Goal: Task Accomplishment & Management: Manage account settings

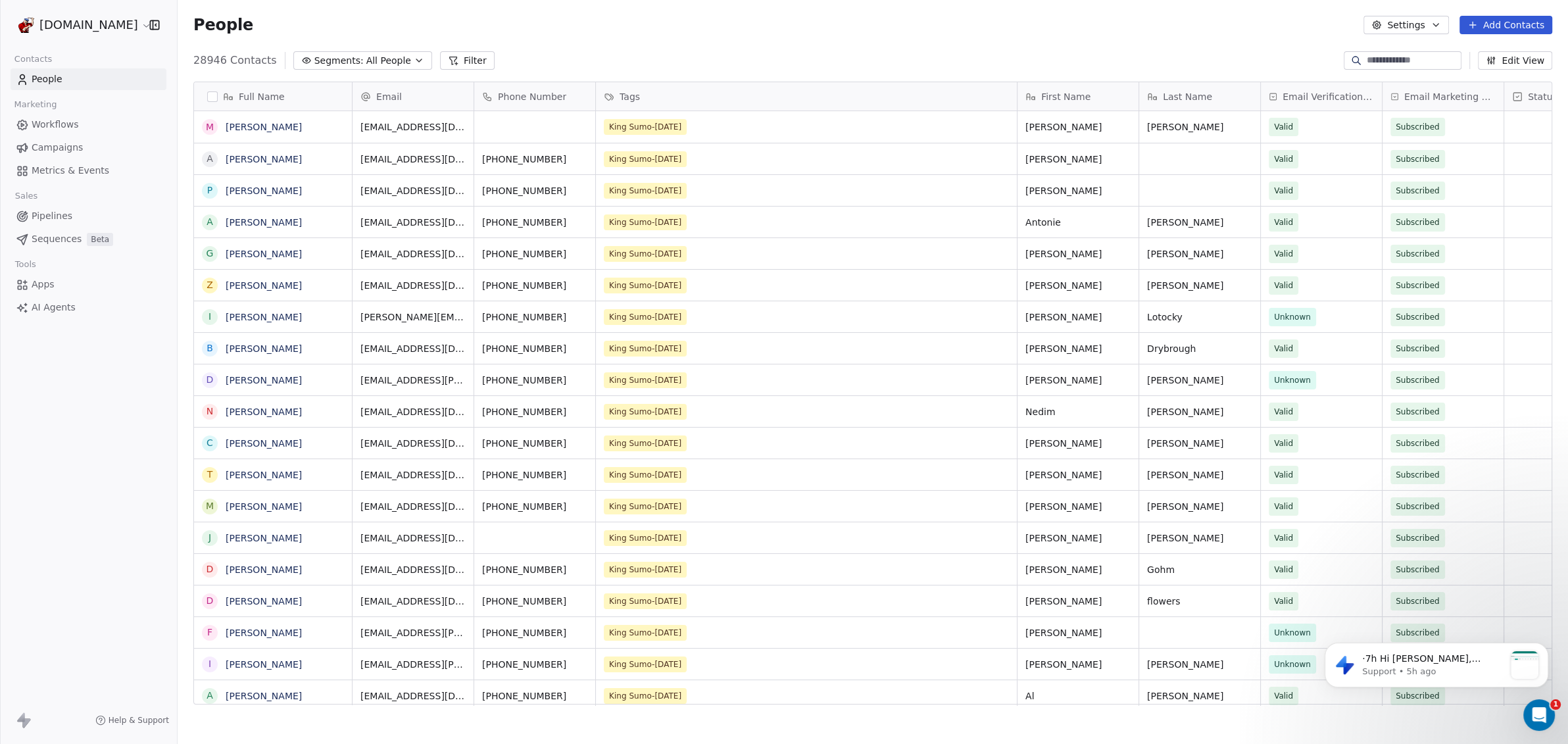
scroll to position [642, 1378]
click at [37, 284] on span "Apps" at bounding box center [43, 284] width 23 height 14
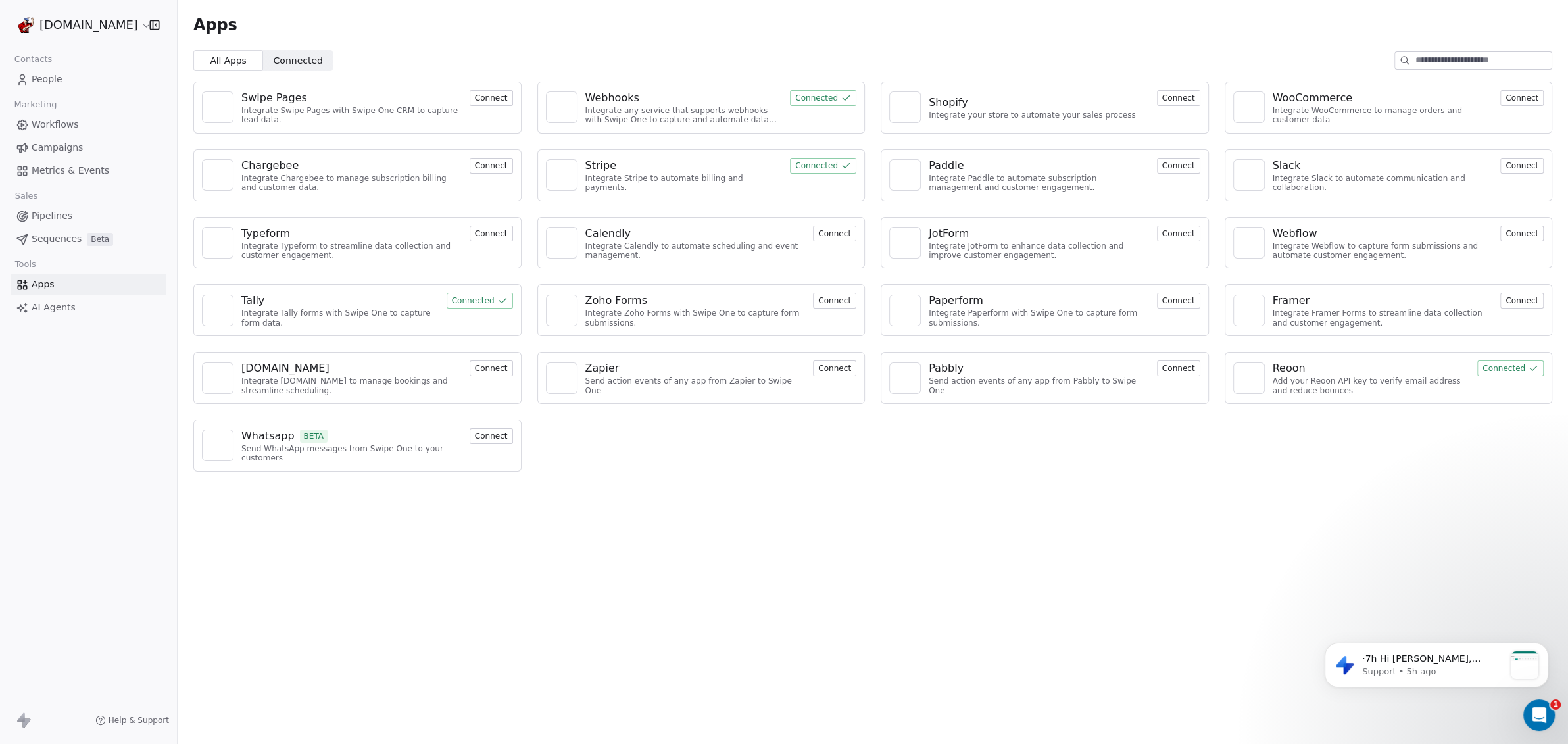
click at [44, 242] on span "Sequences" at bounding box center [57, 239] width 50 height 14
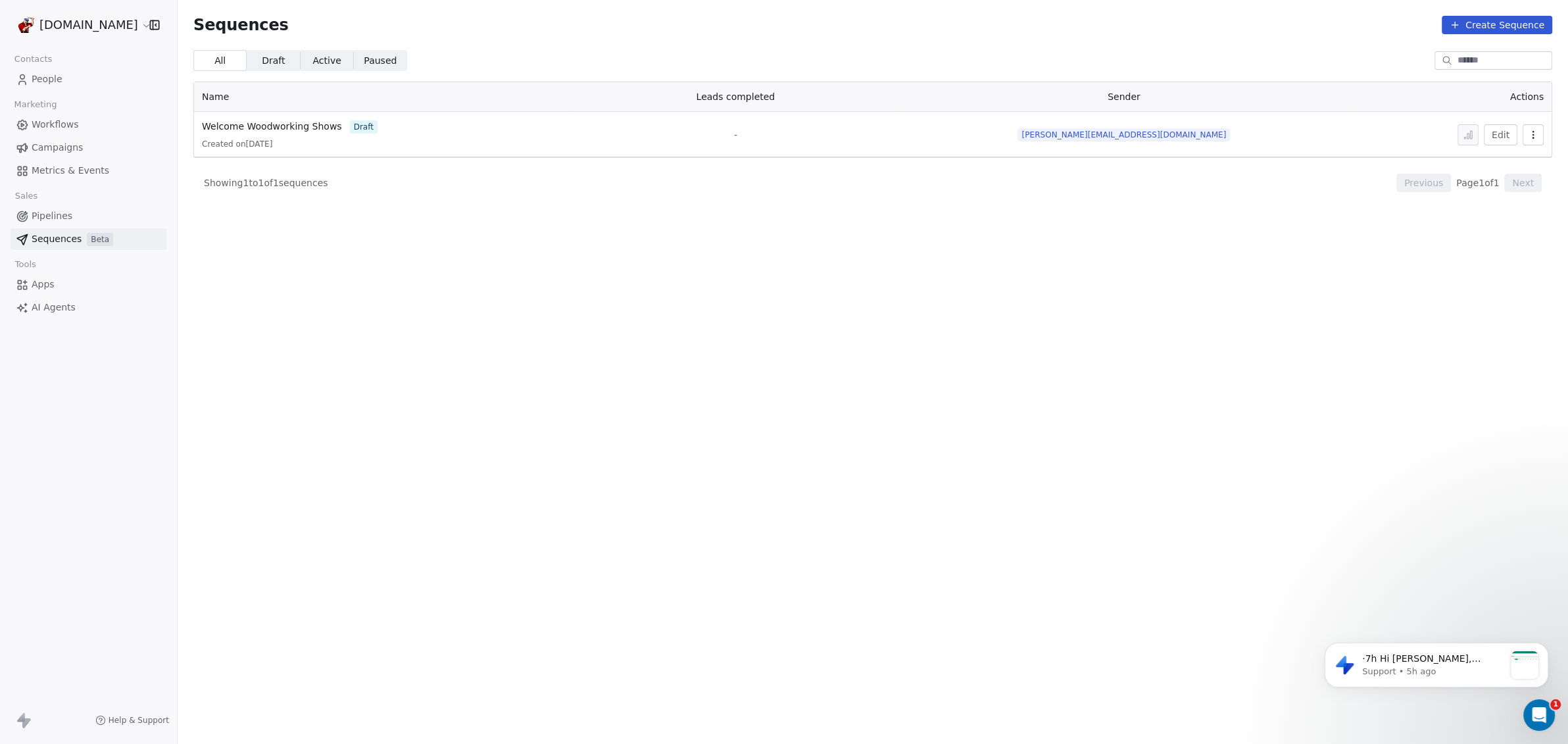
click at [45, 210] on span "Pipelines" at bounding box center [52, 216] width 41 height 14
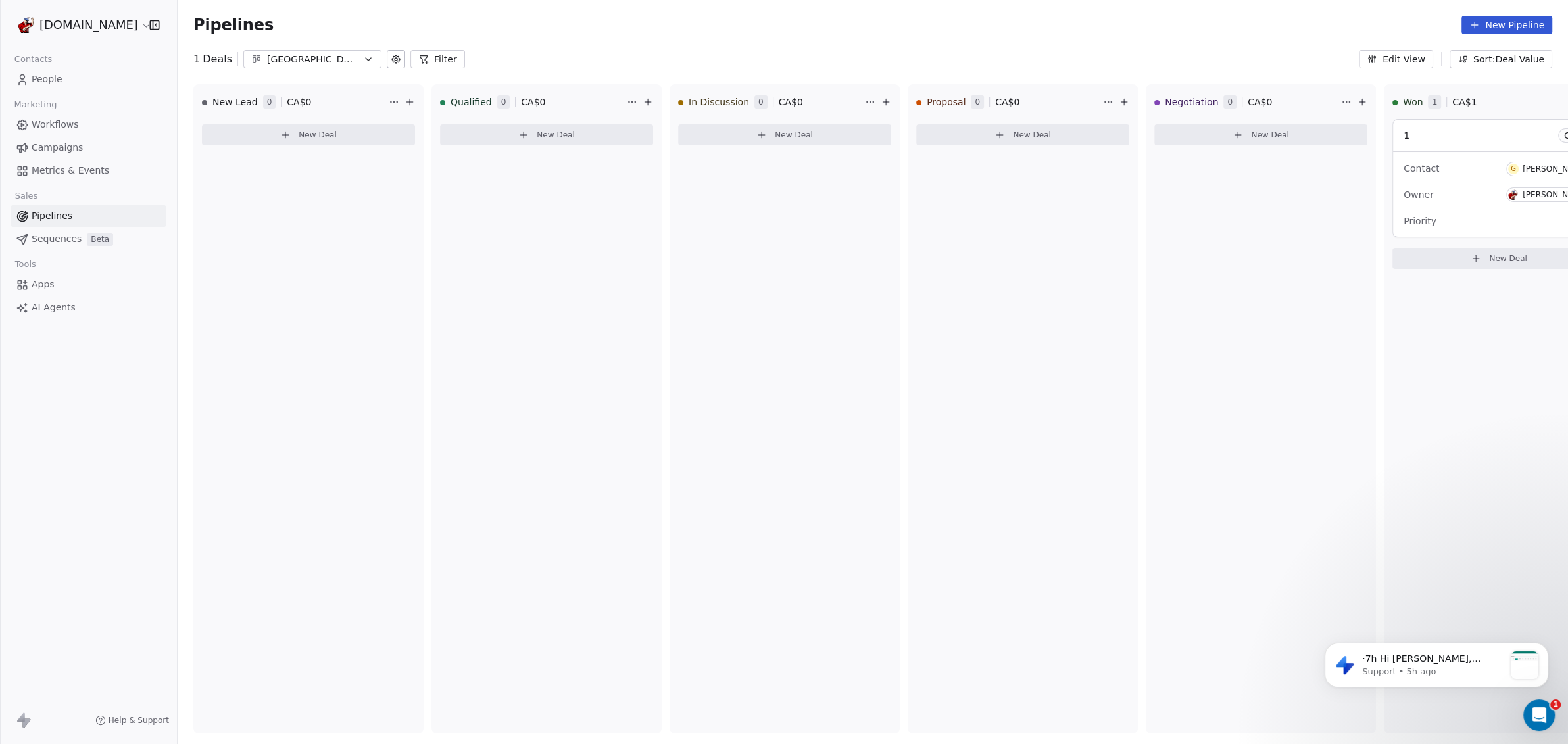
click at [40, 166] on span "Metrics & Events" at bounding box center [70, 170] width 78 height 14
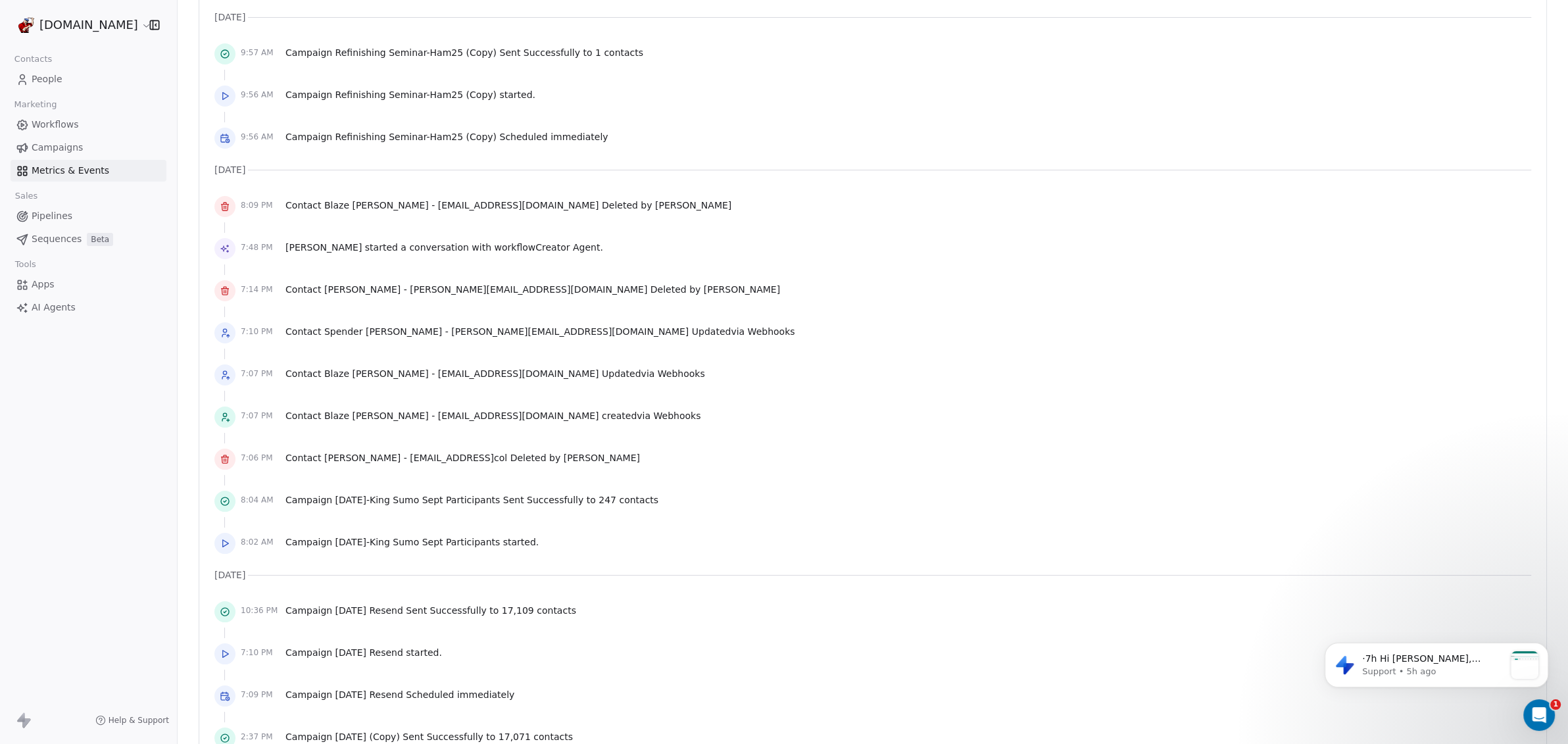
scroll to position [1068, 0]
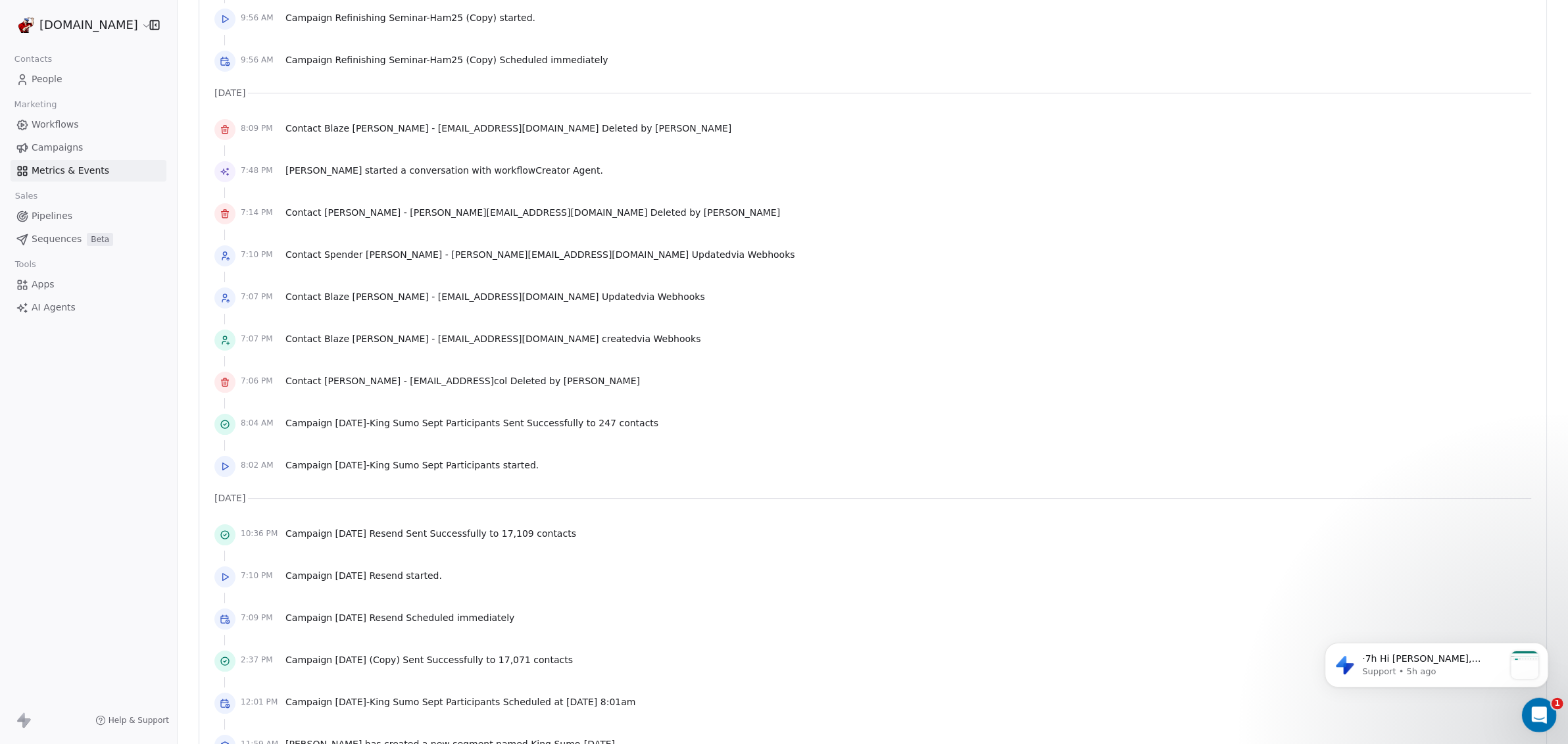
click at [1546, 716] on div "Open Intercom Messenger" at bounding box center [1537, 713] width 43 height 43
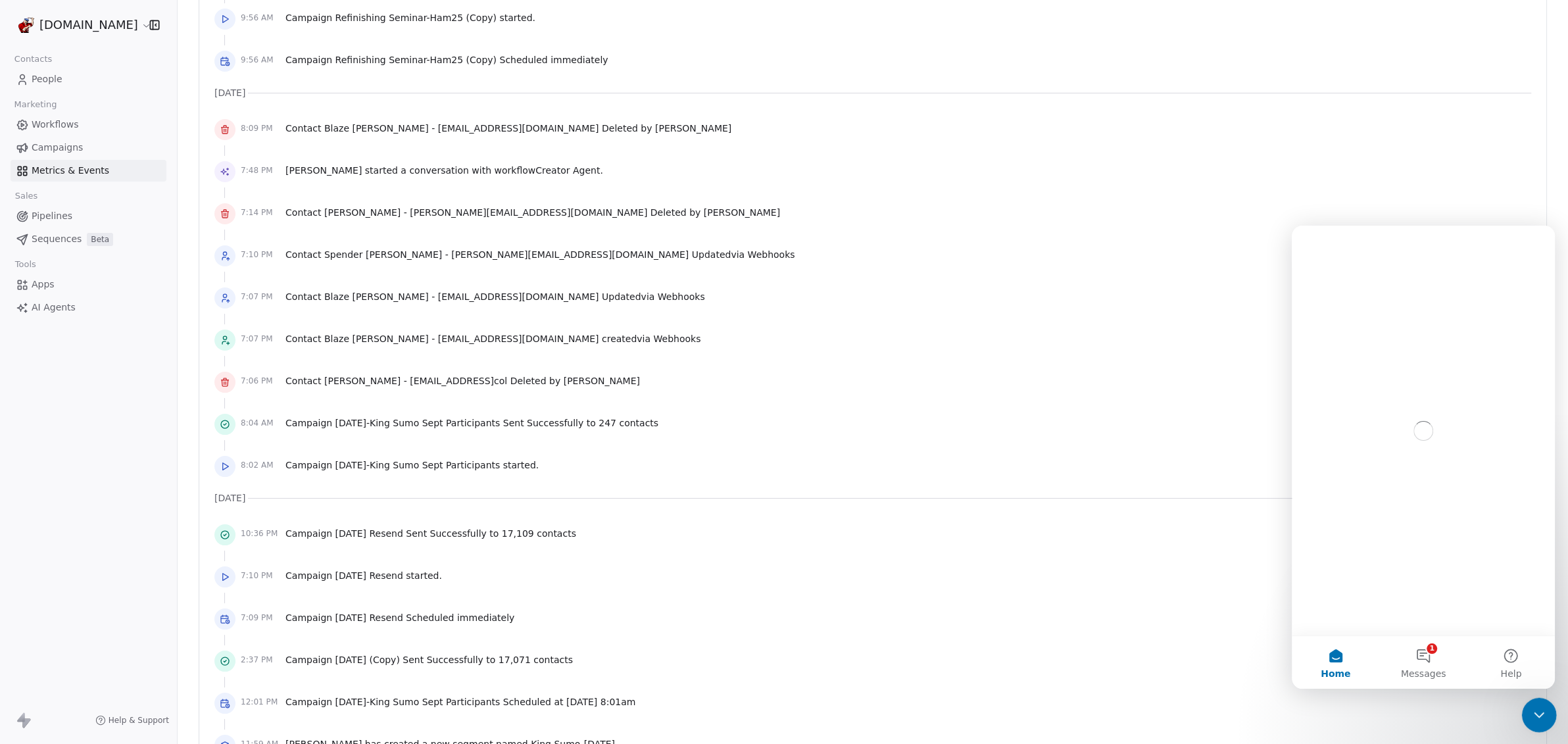
scroll to position [0, 0]
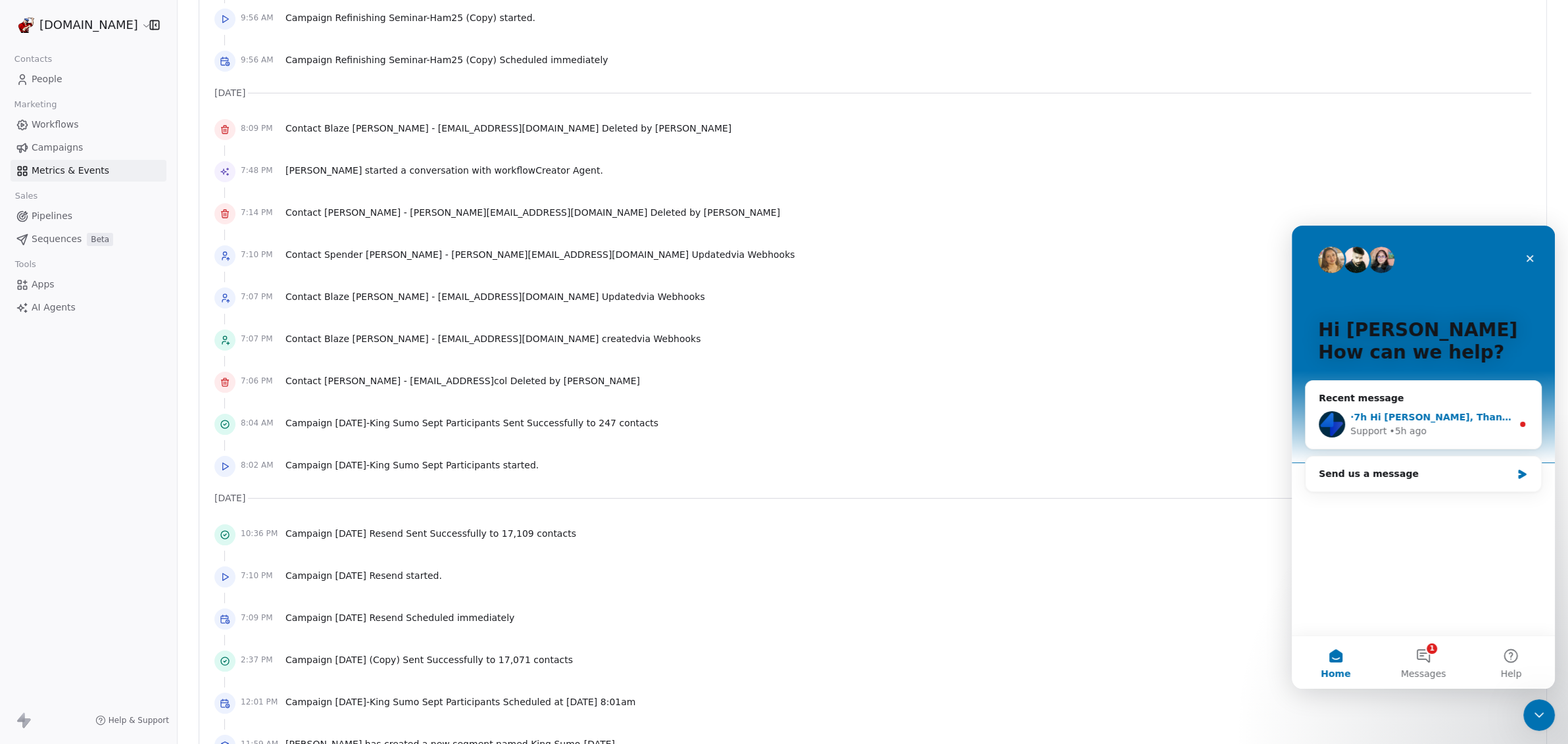
click at [1409, 425] on div "• 5h ago" at bounding box center [1407, 431] width 38 height 14
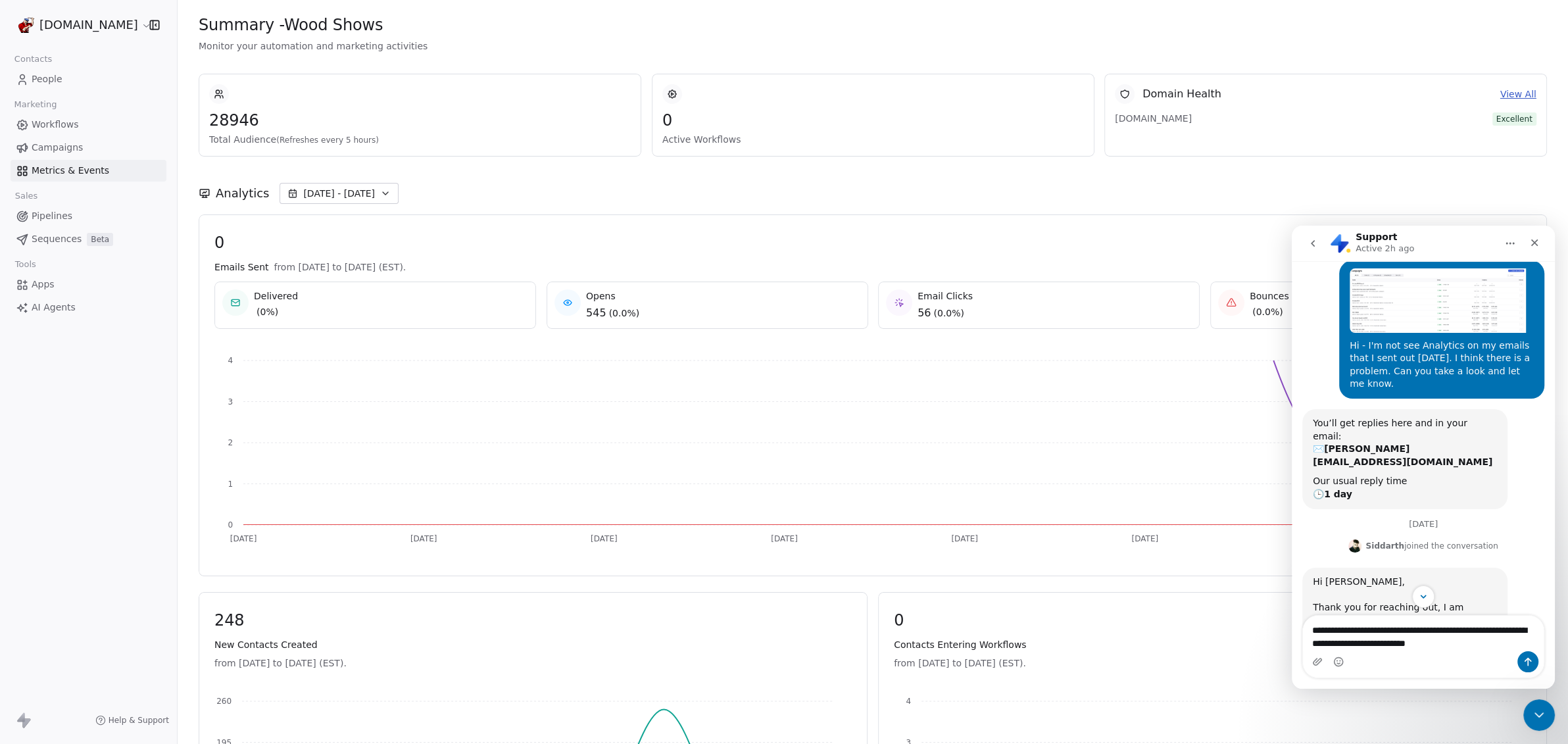
click at [53, 79] on span "People" at bounding box center [47, 79] width 31 height 14
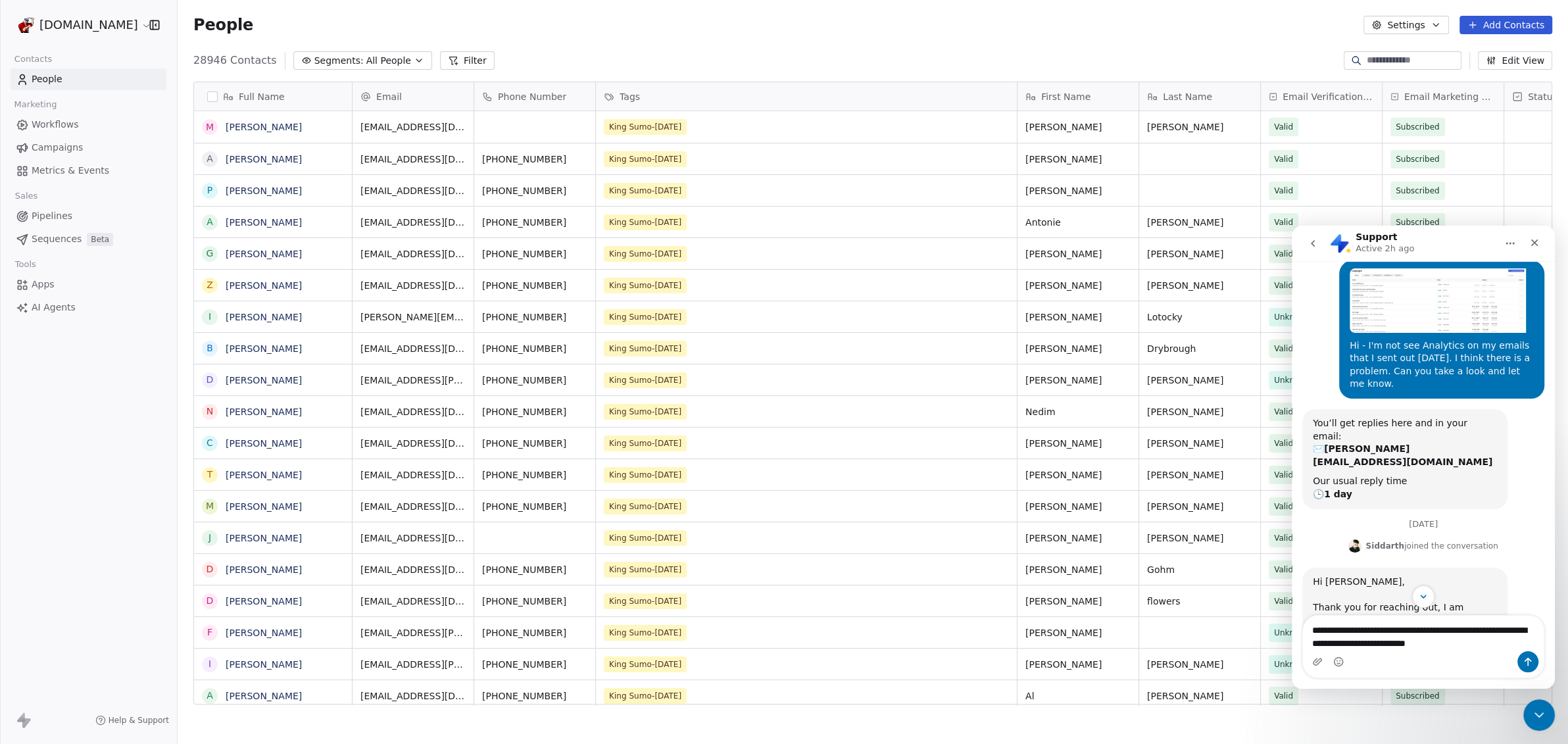
scroll to position [642, 1378]
click at [78, 14] on html "WoodShows.com Contacts People Marketing Workflows Campaigns Metrics & Events Sa…" at bounding box center [784, 372] width 1568 height 744
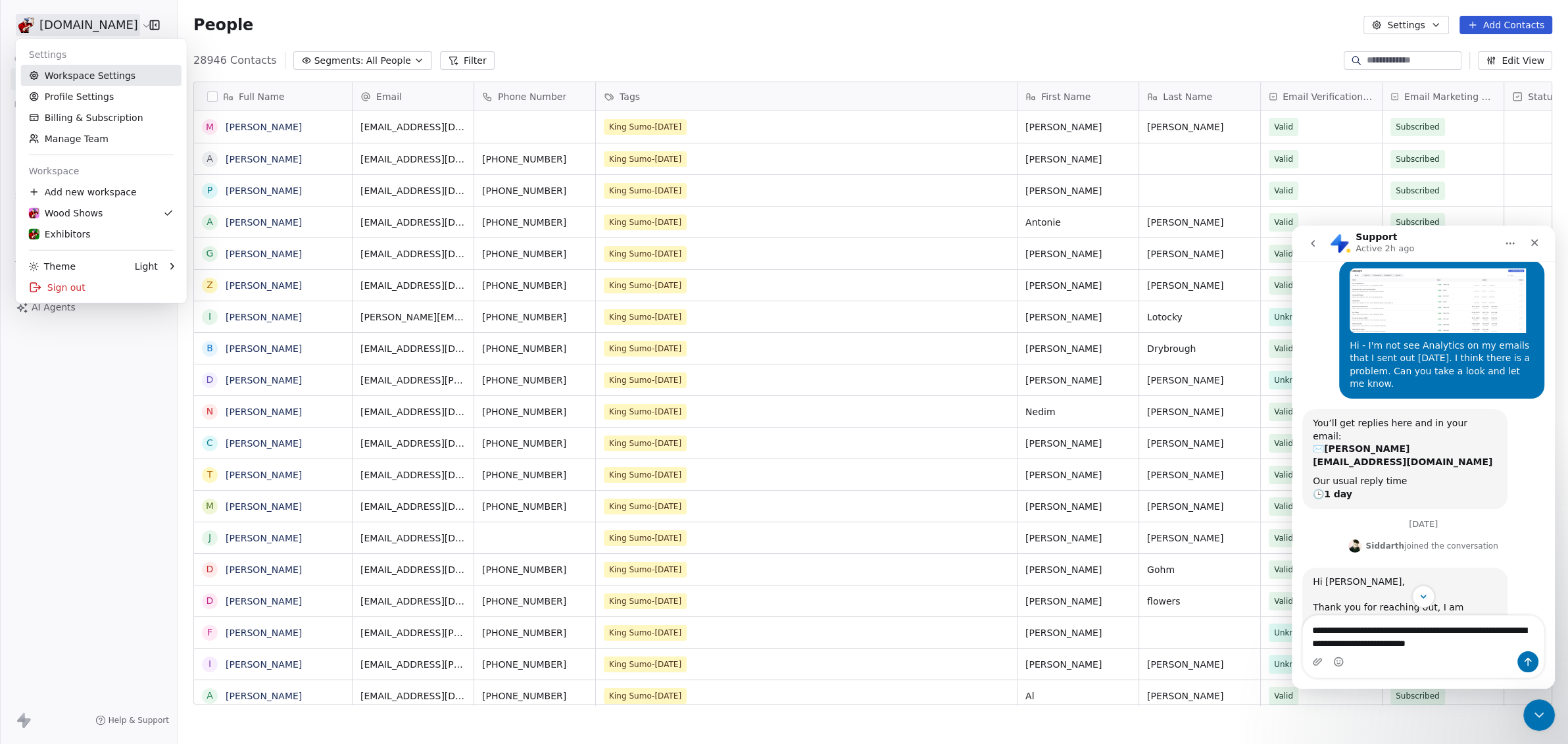
click at [73, 77] on link "Workspace Settings" at bounding box center [101, 75] width 160 height 21
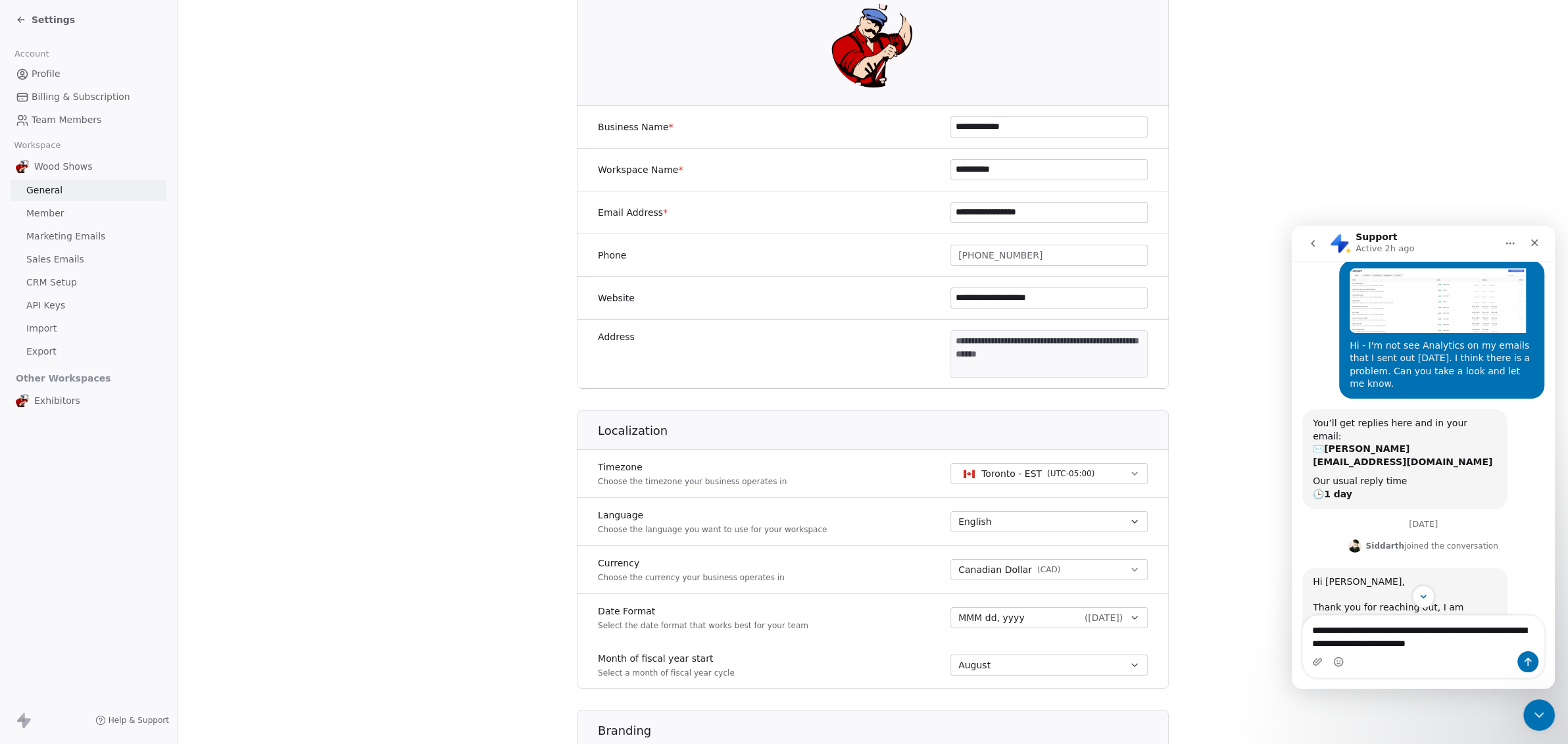
scroll to position [73, 0]
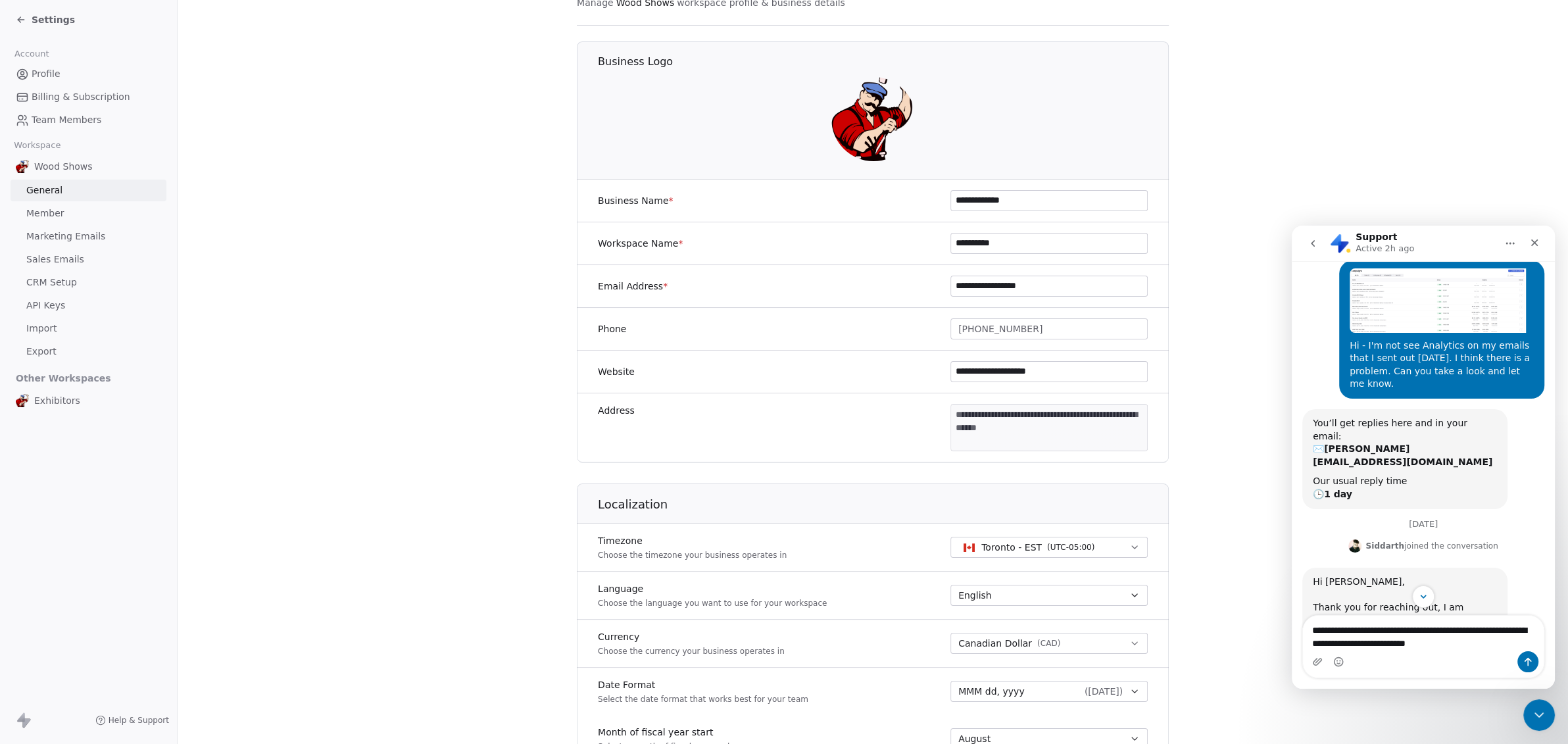
click at [79, 232] on span "Marketing Emails" at bounding box center [66, 236] width 79 height 14
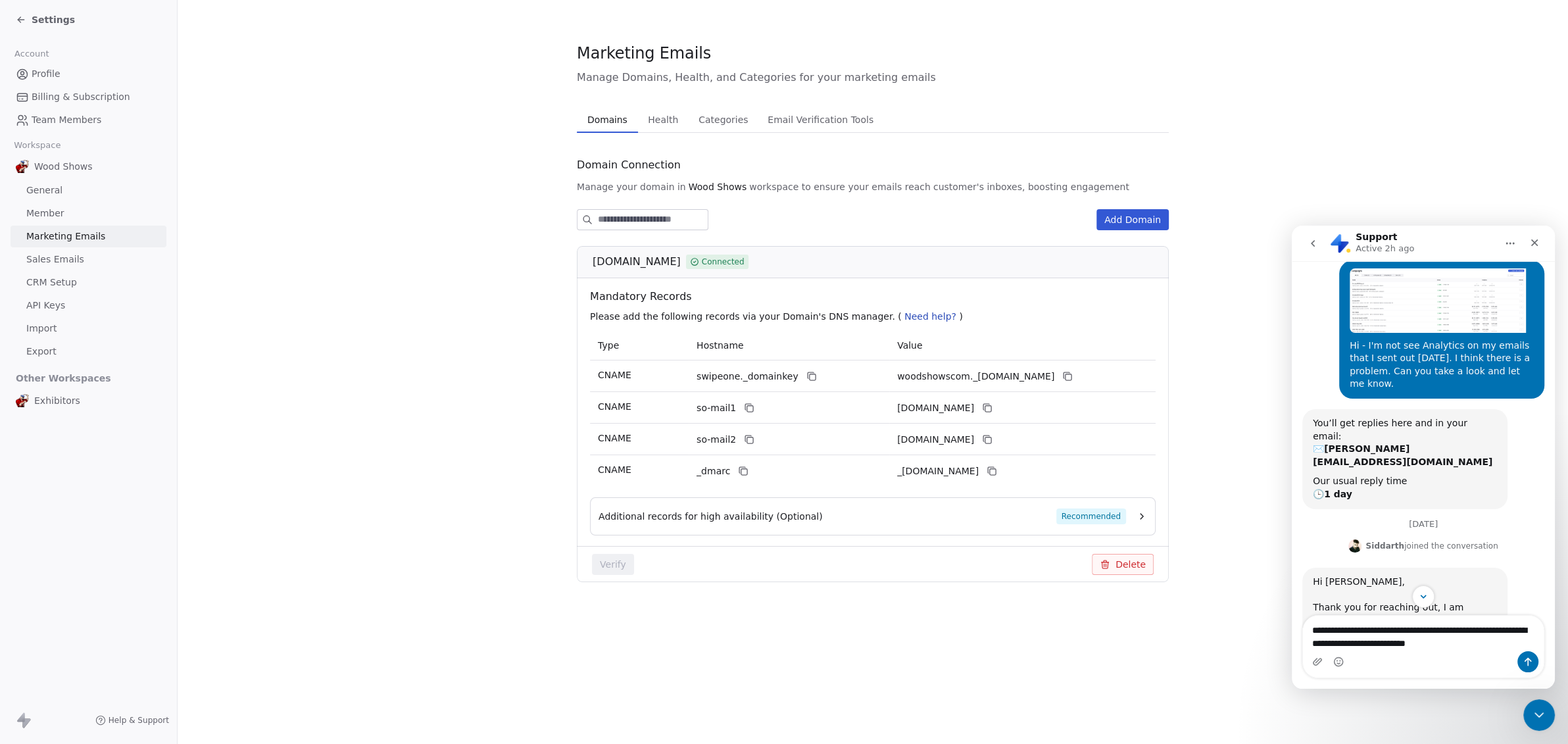
click at [626, 222] on input at bounding box center [653, 220] width 110 height 20
click at [1380, 628] on textarea "**********" at bounding box center [1423, 633] width 241 height 36
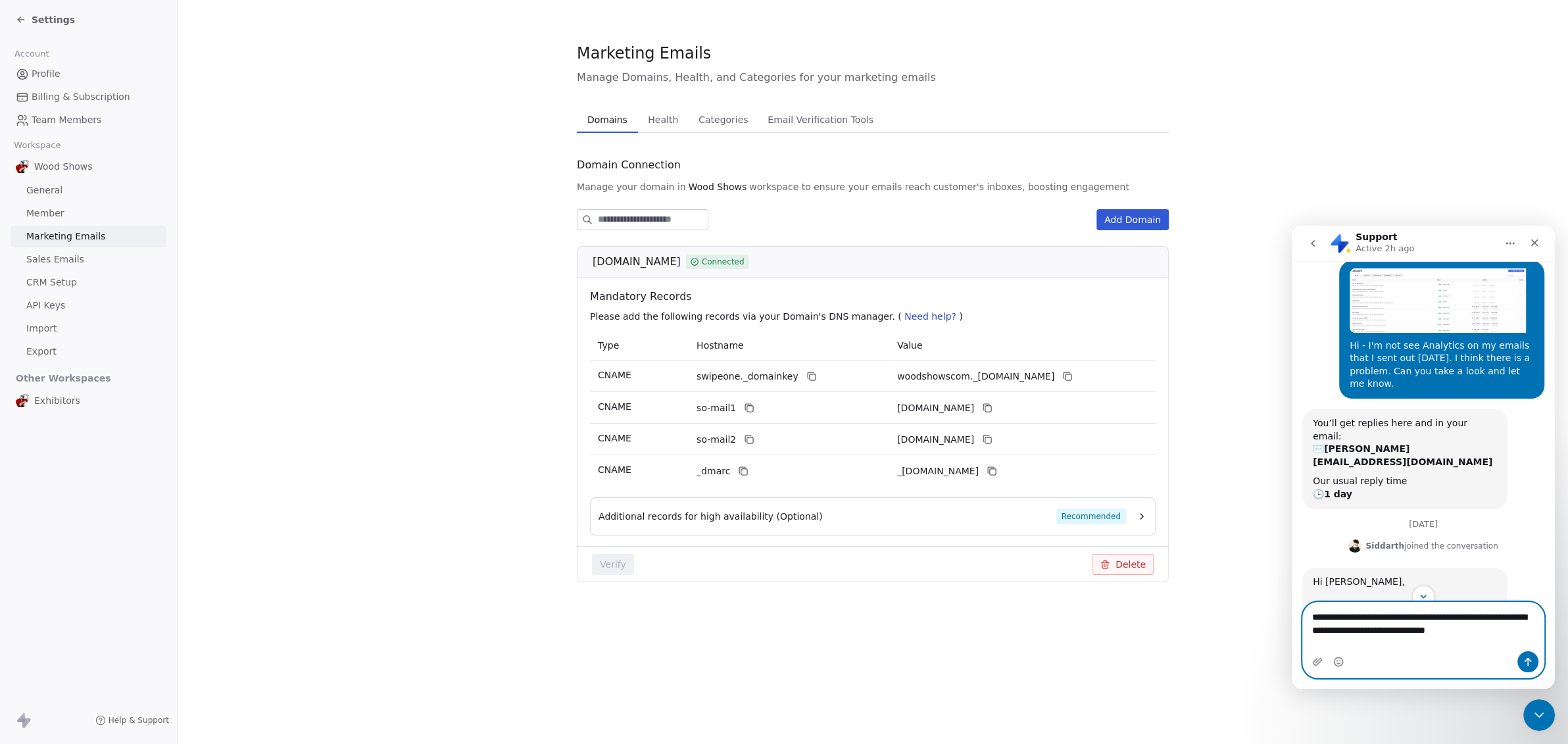
type textarea "**********"
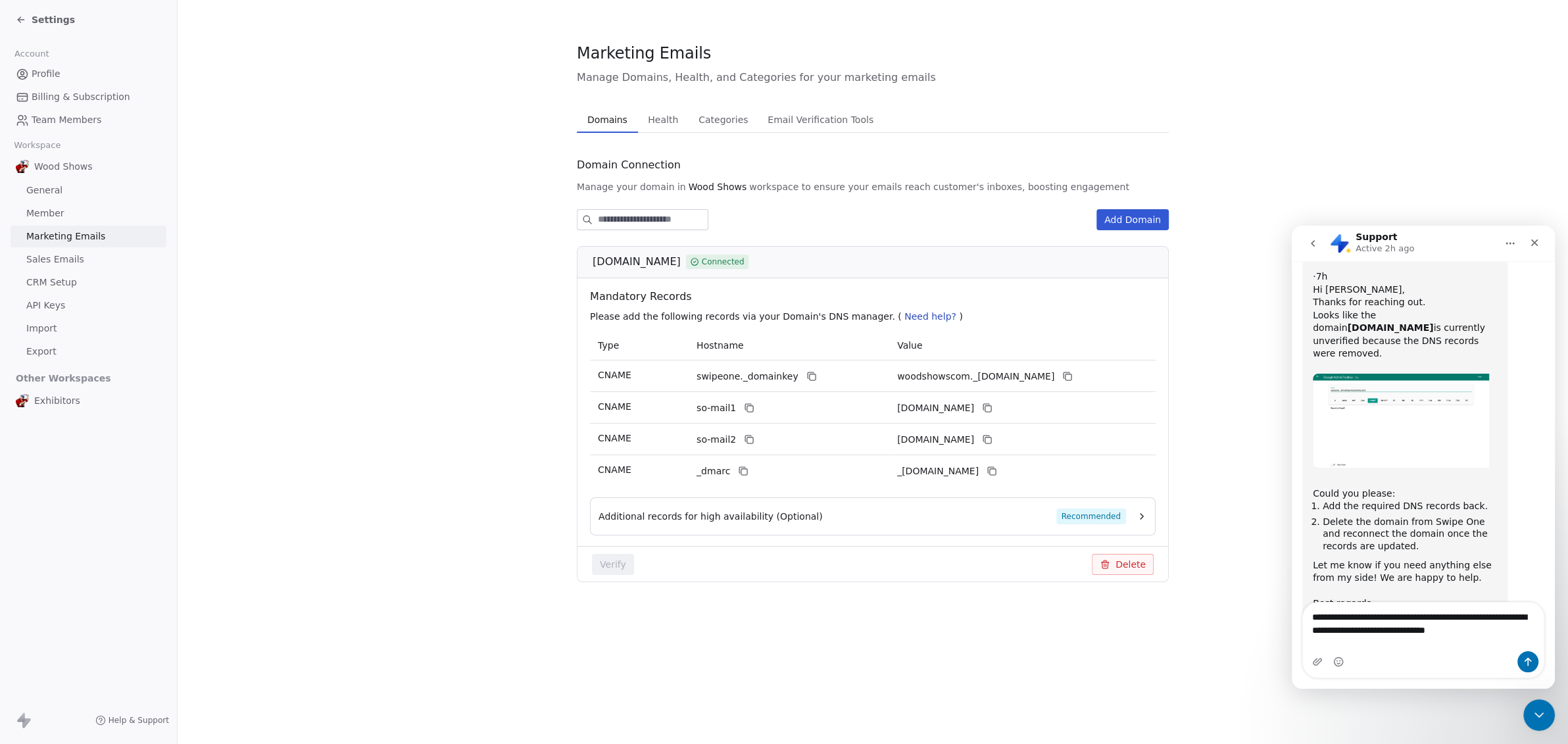
scroll to position [557, 0]
click at [1138, 515] on icon "button" at bounding box center [1141, 516] width 11 height 11
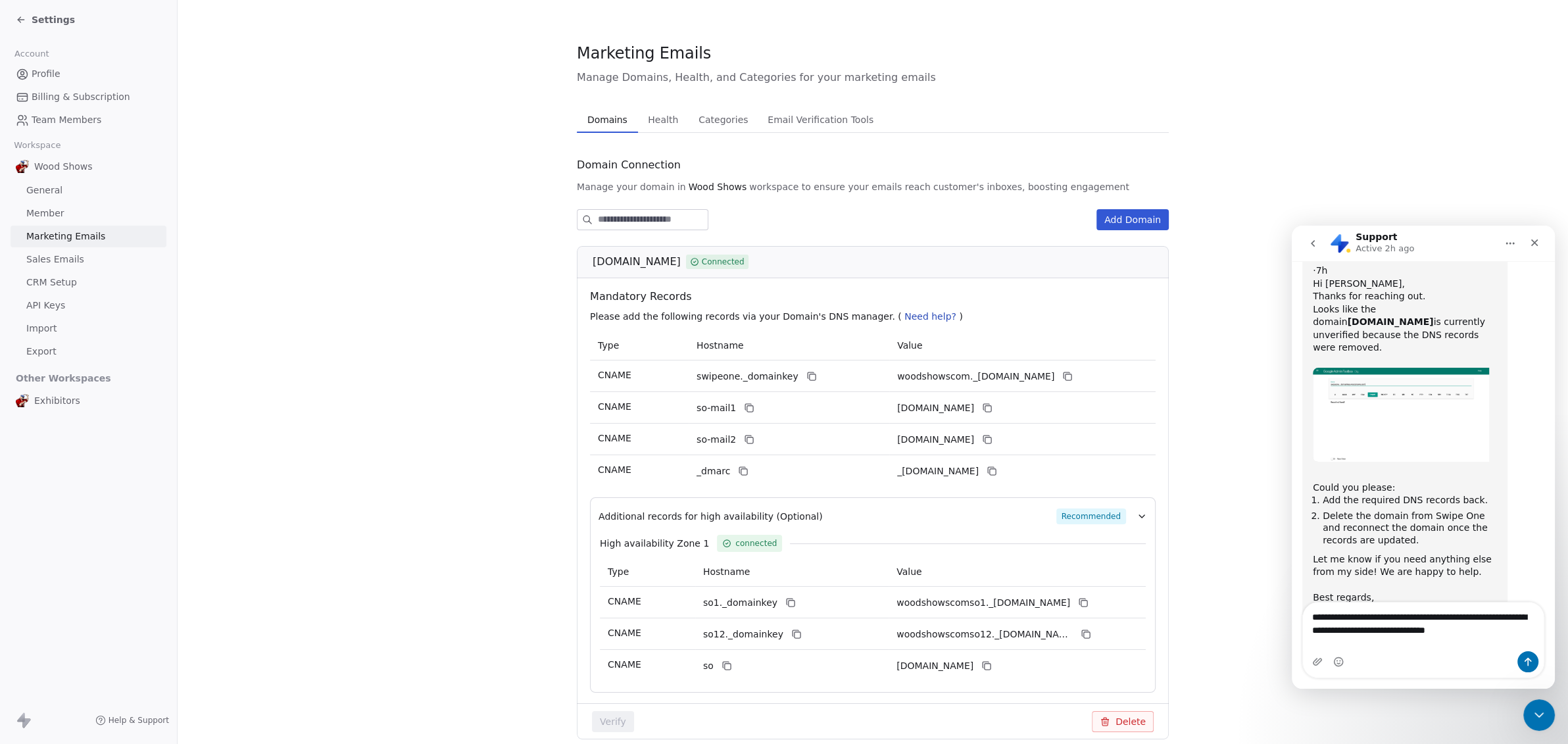
scroll to position [57, 0]
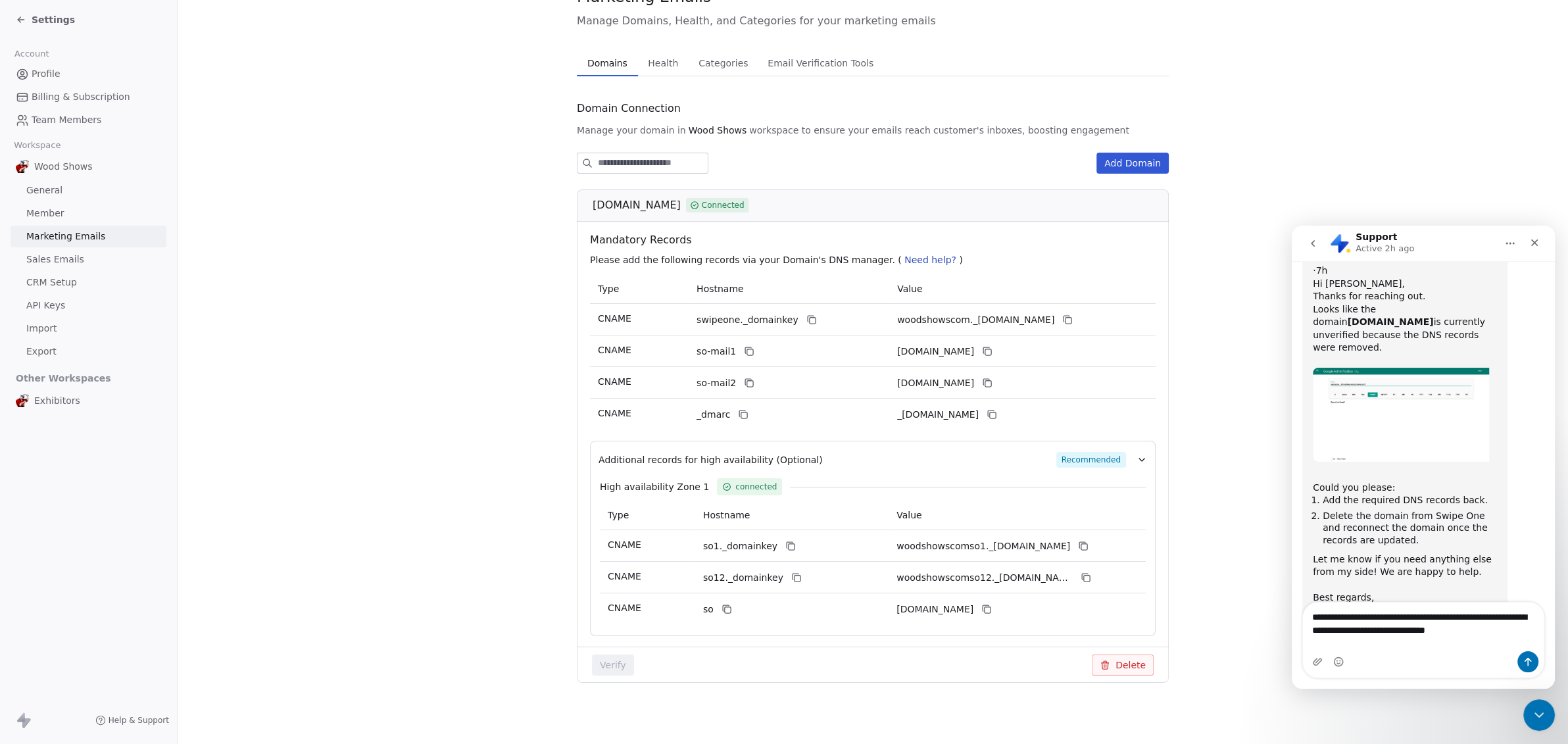
click at [1112, 666] on button "Delete" at bounding box center [1123, 664] width 62 height 21
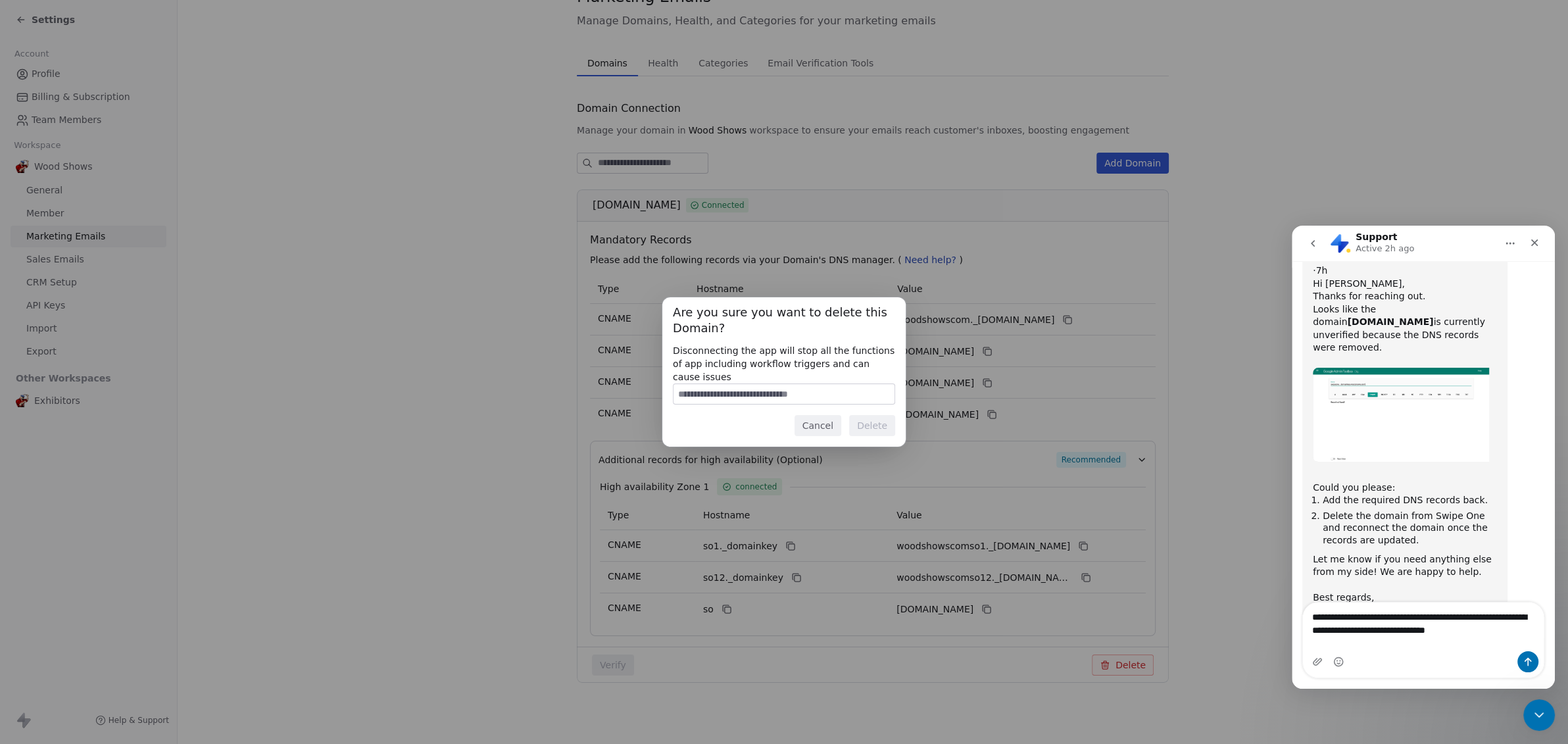
click at [753, 384] on input at bounding box center [783, 394] width 221 height 20
type input "******"
drag, startPoint x: 724, startPoint y: 381, endPoint x: 636, endPoint y: 371, distance: 88.6
click at [636, 371] on div "Are you sure you want to delete this Domain? Disconnecting the app will stop al…" at bounding box center [784, 372] width 1568 height 150
type input "*"
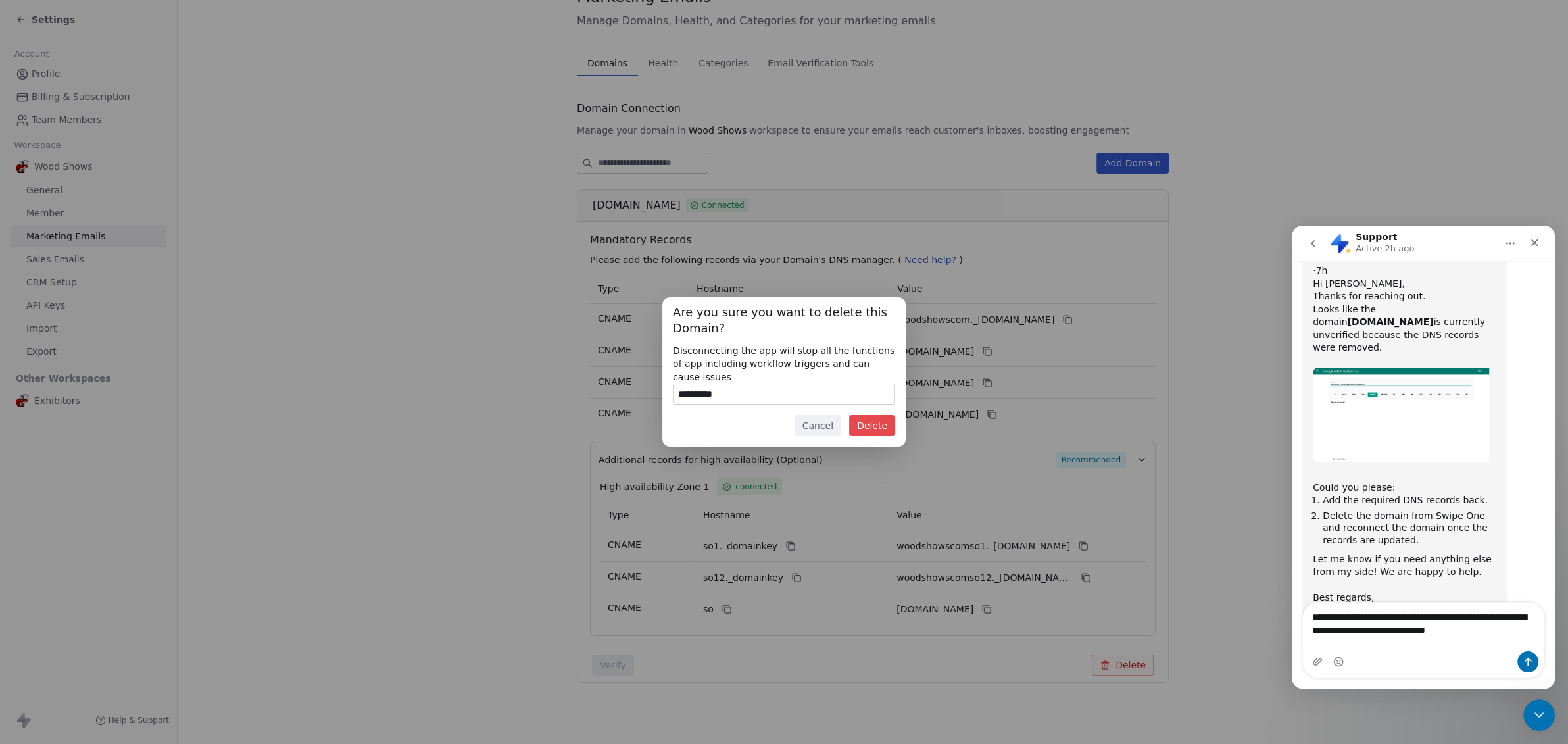
type input "**********"
click at [880, 415] on button "Delete" at bounding box center [872, 425] width 46 height 21
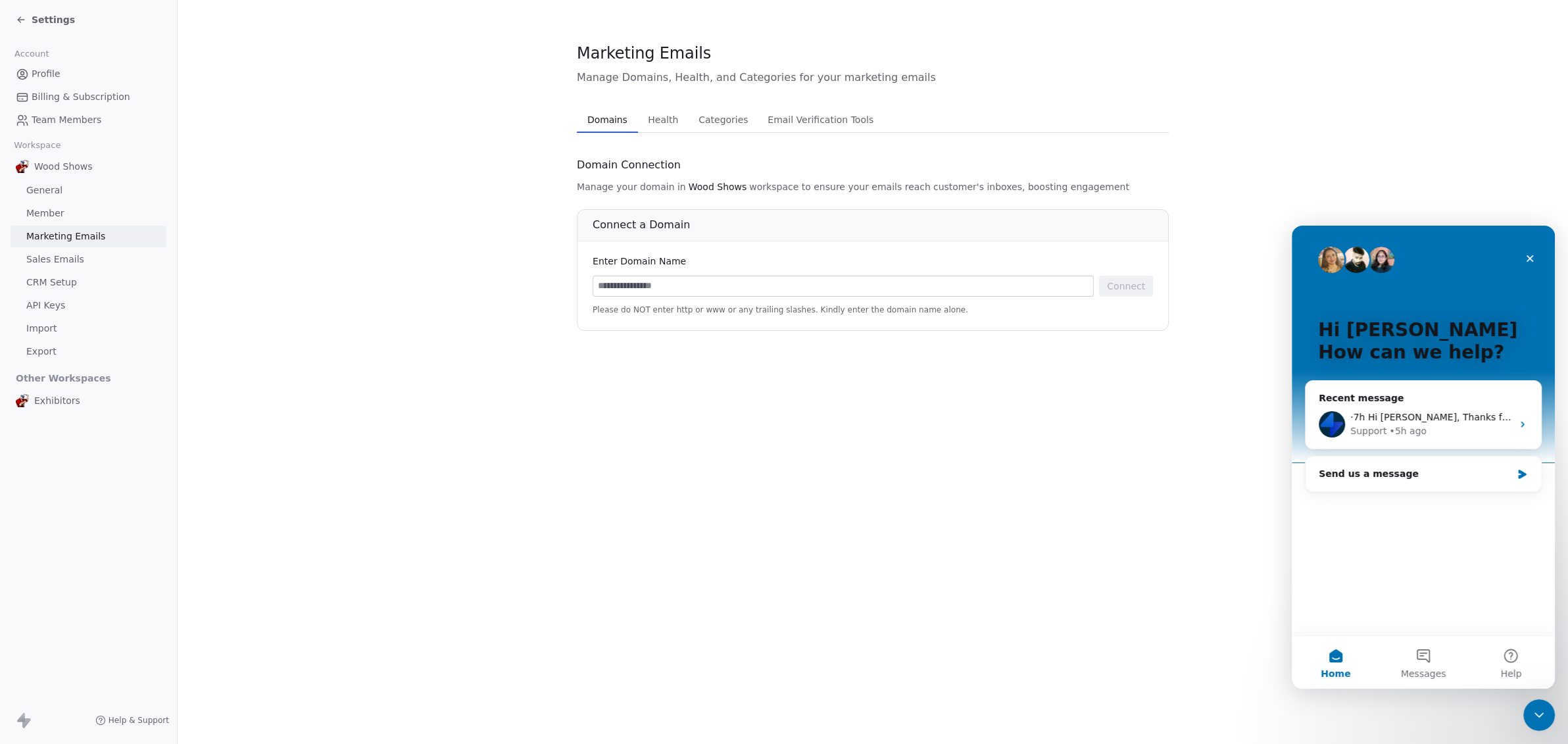
click at [789, 282] on input at bounding box center [842, 286] width 500 height 20
type input "**********"
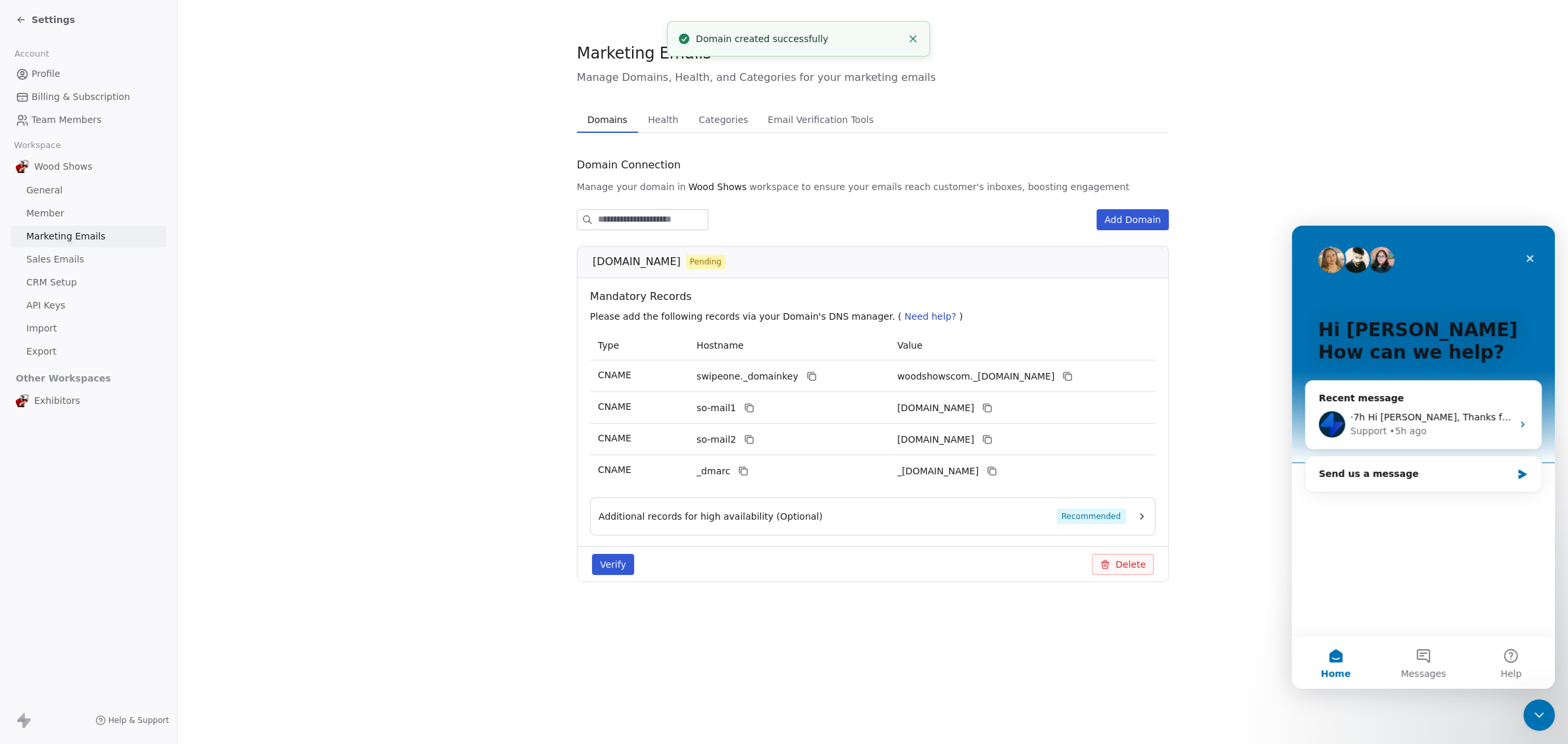
click at [611, 566] on button "Verify" at bounding box center [613, 564] width 42 height 21
click at [1124, 515] on span "Recommended" at bounding box center [1091, 515] width 70 height 16
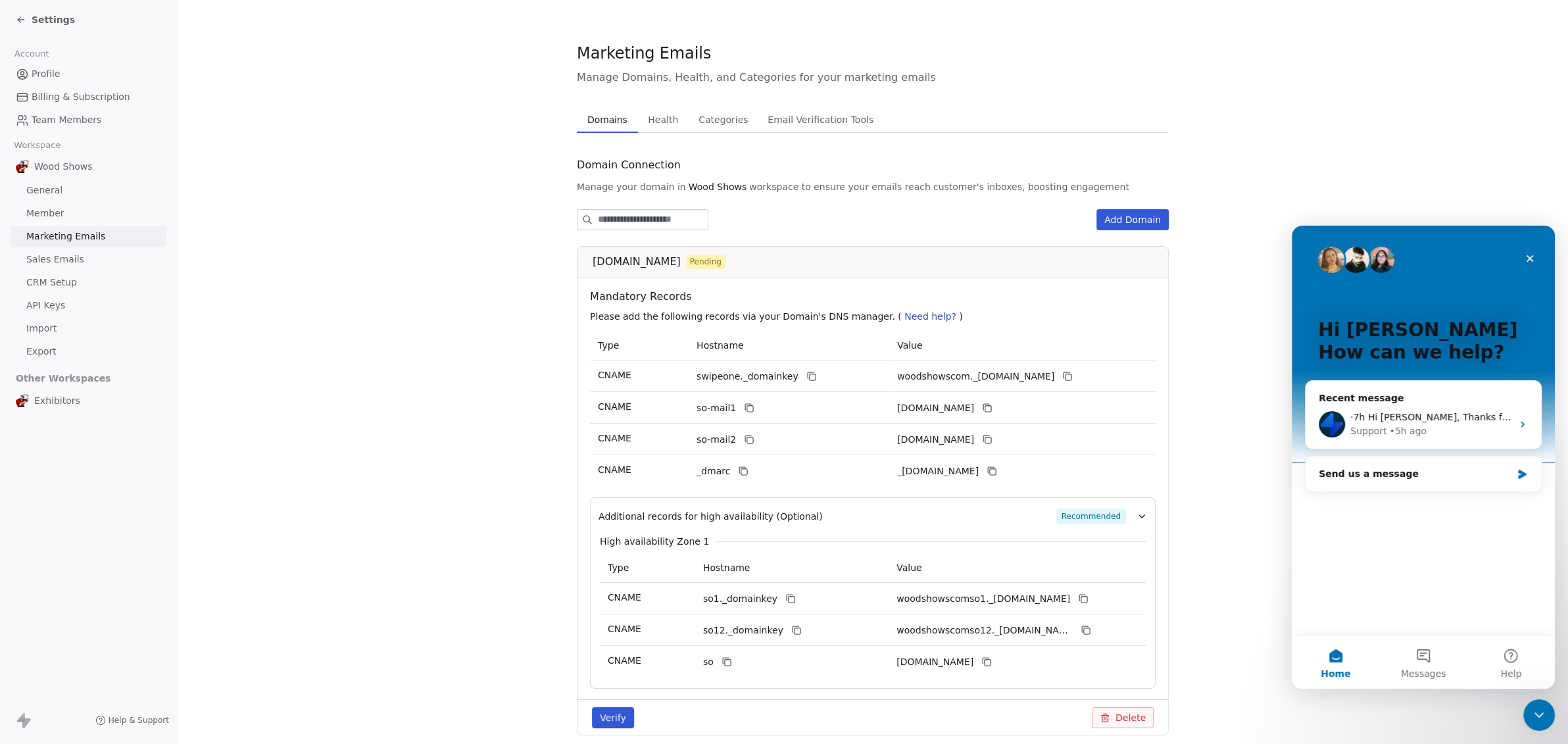
scroll to position [53, 0]
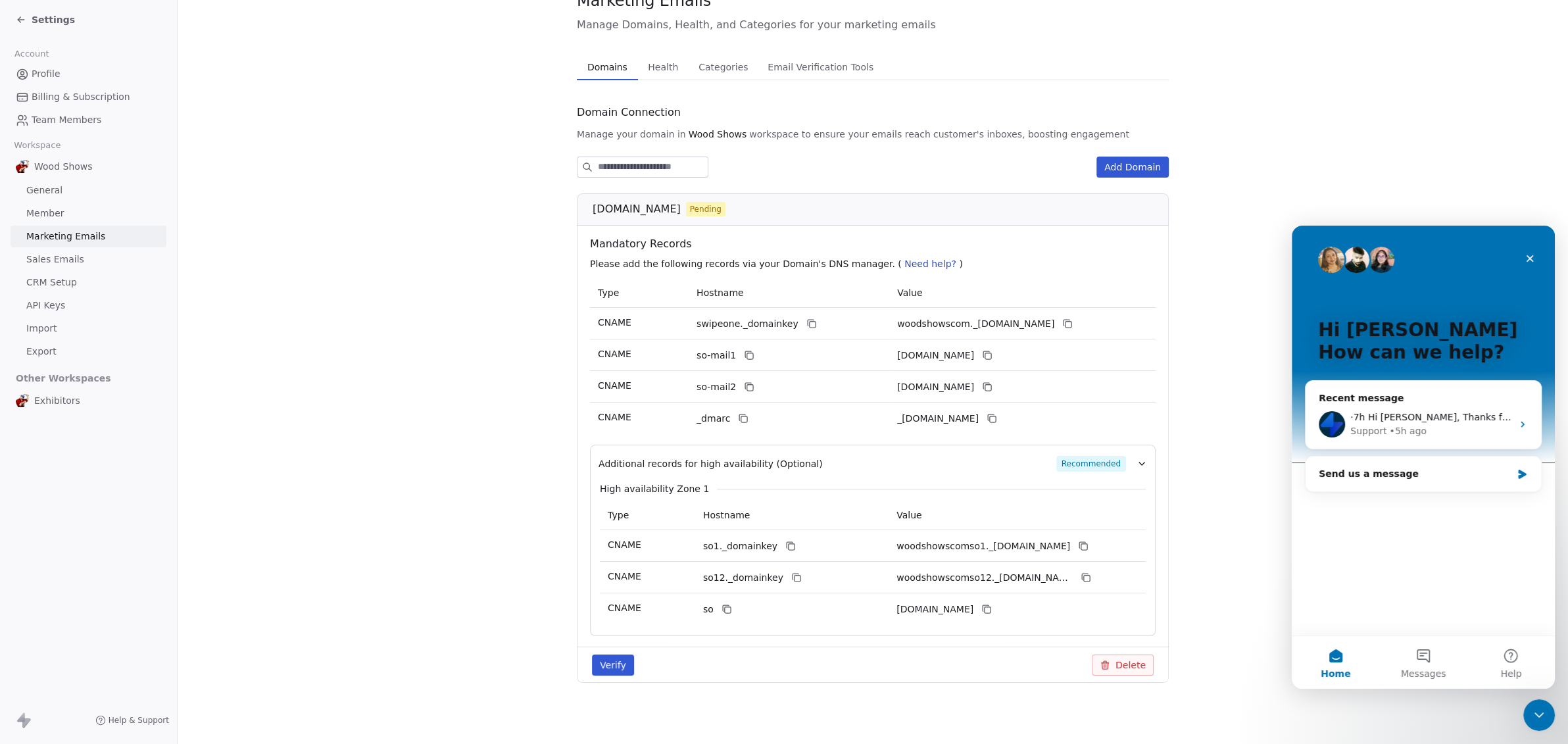
click at [904, 263] on span "Need help?" at bounding box center [930, 264] width 52 height 11
click at [904, 260] on span "Need help?" at bounding box center [930, 264] width 52 height 11
click at [1139, 461] on icon "button" at bounding box center [1141, 464] width 11 height 11
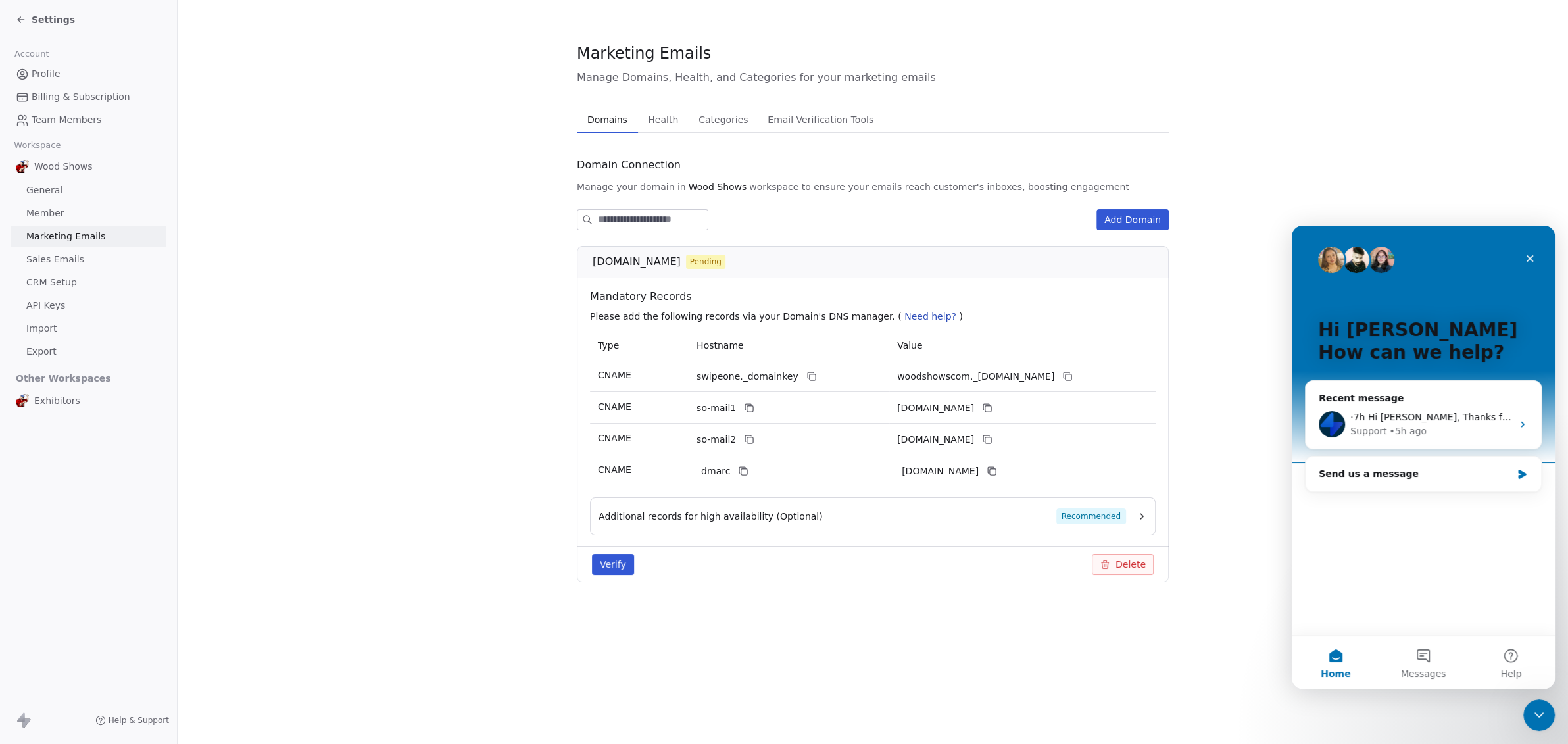
click at [1144, 519] on icon "button" at bounding box center [1141, 516] width 11 height 11
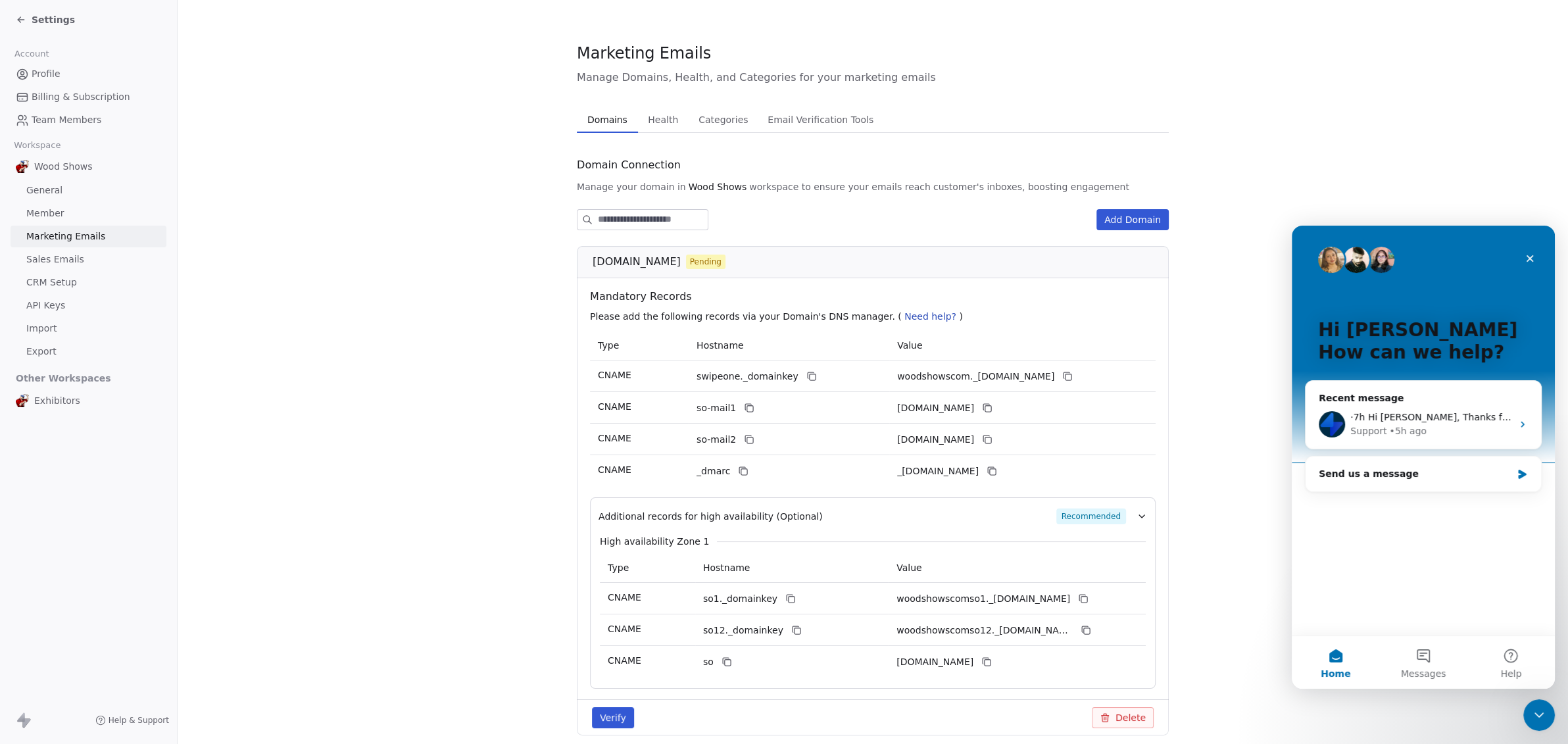
click at [618, 716] on button "Verify" at bounding box center [613, 717] width 42 height 21
click at [652, 122] on span "Health" at bounding box center [662, 119] width 41 height 18
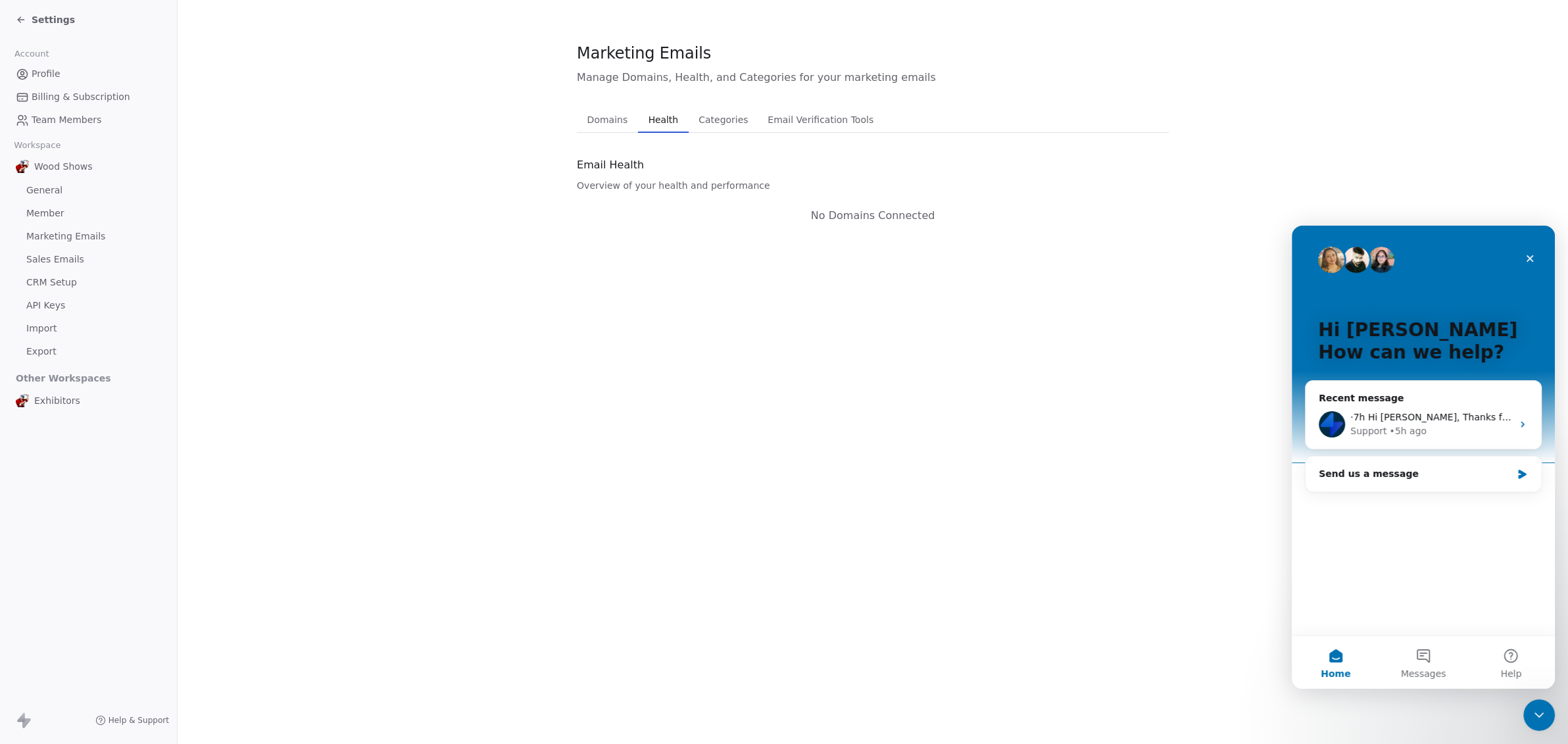
click at [717, 118] on span "Categories" at bounding box center [723, 119] width 60 height 18
click at [776, 108] on button "Email Verification Tools Email Verification Tools" at bounding box center [821, 120] width 125 height 27
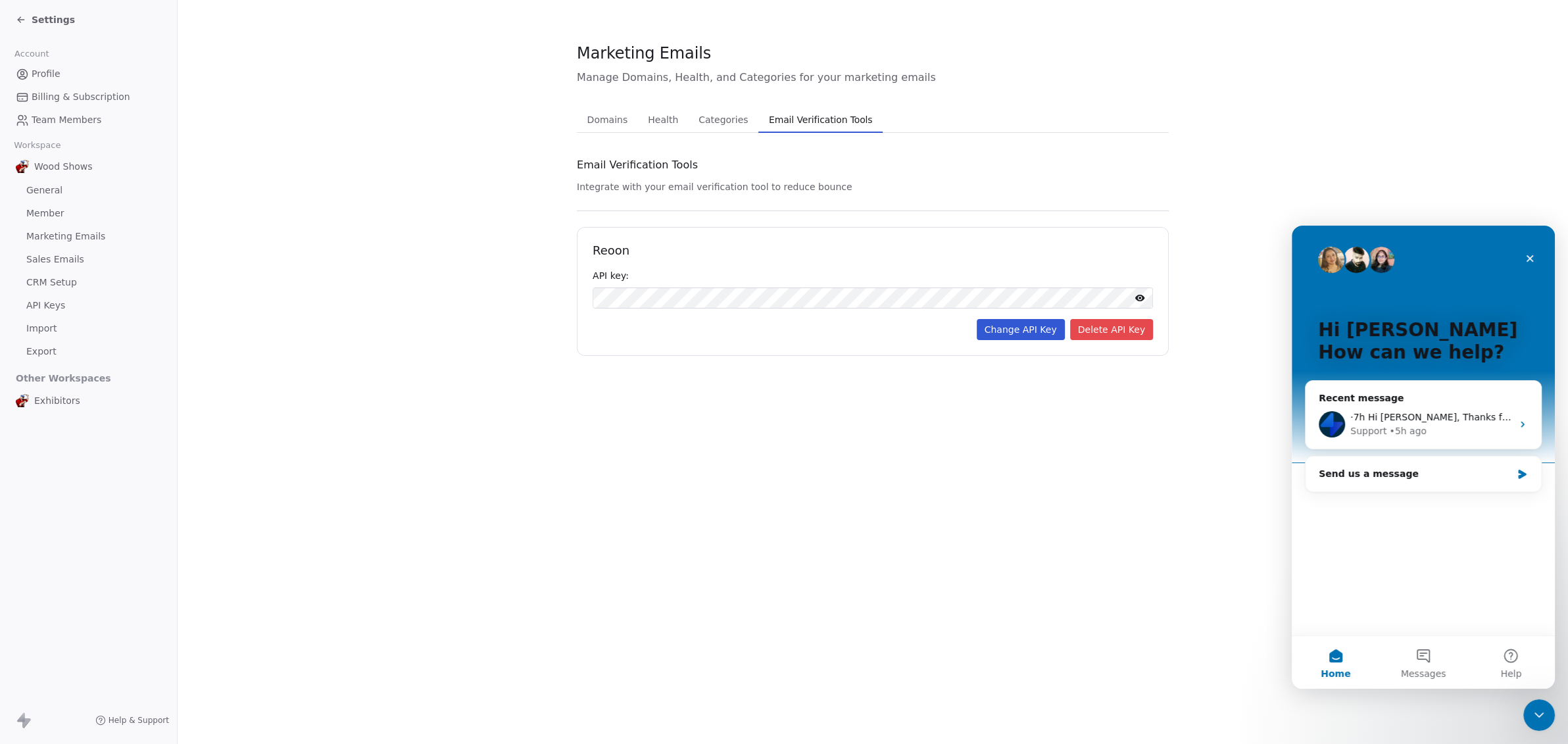
click at [602, 126] on span "Domains" at bounding box center [607, 119] width 51 height 18
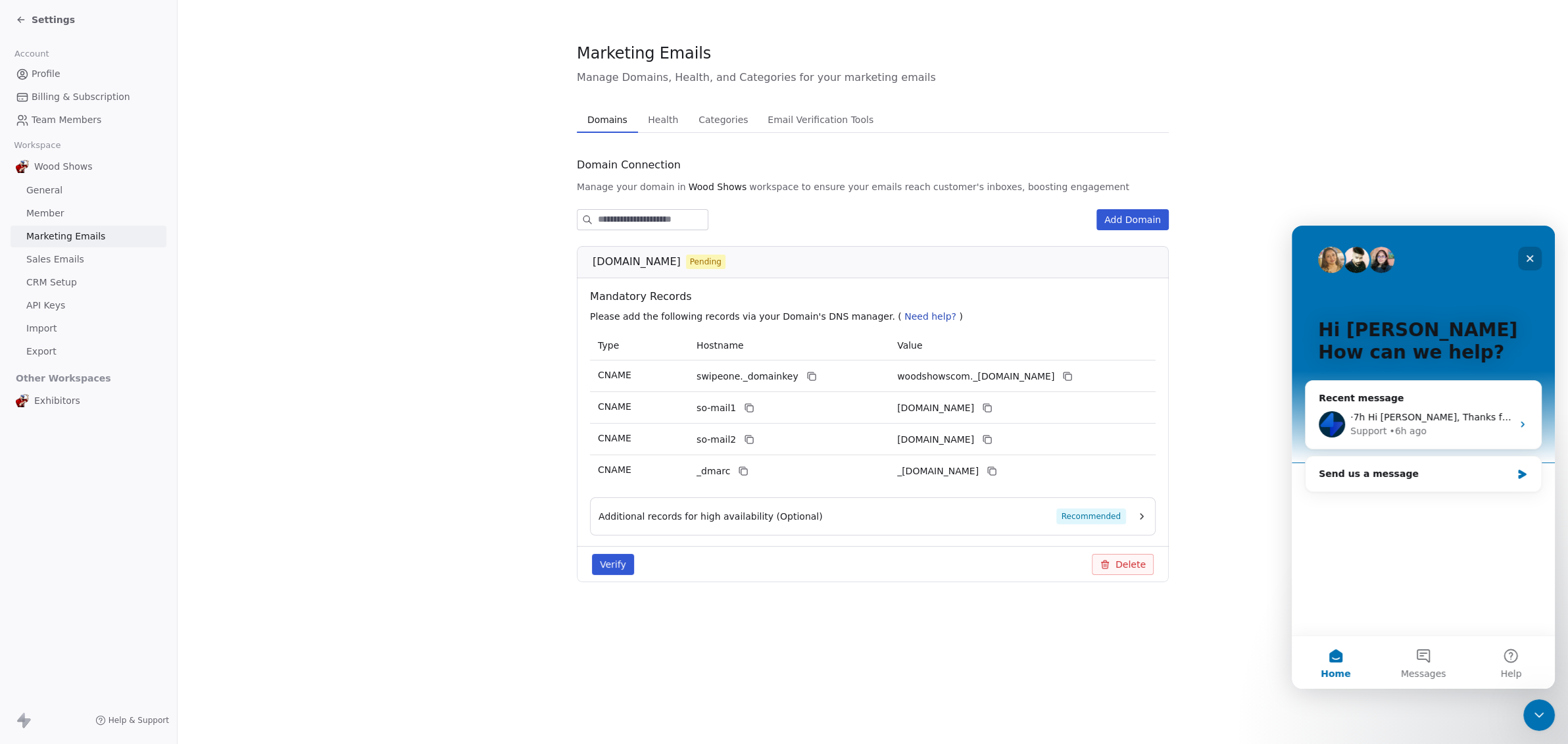
click at [1530, 254] on icon "Close" at bounding box center [1530, 259] width 11 height 11
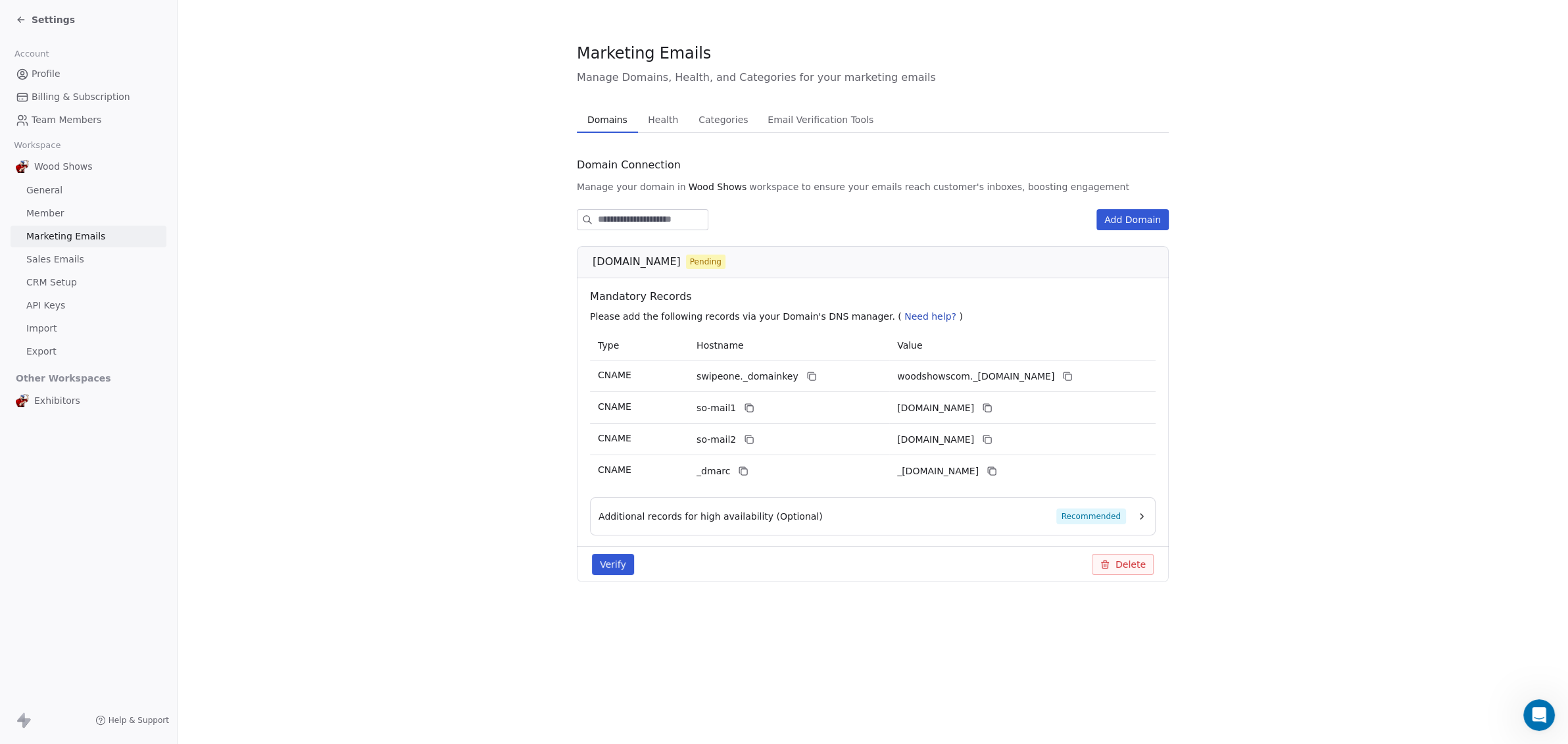
click at [1146, 515] on icon "button" at bounding box center [1141, 516] width 11 height 11
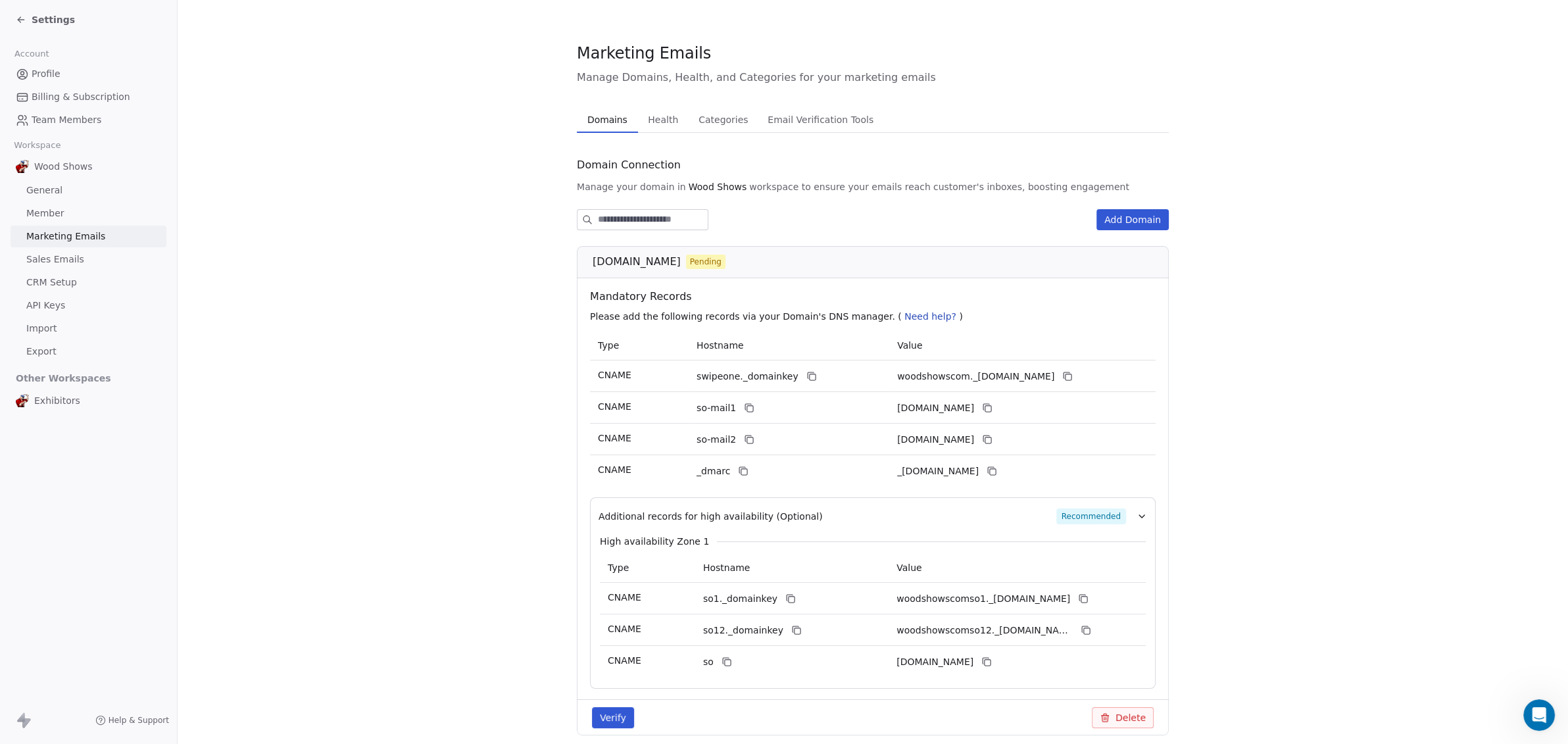
scroll to position [53, 0]
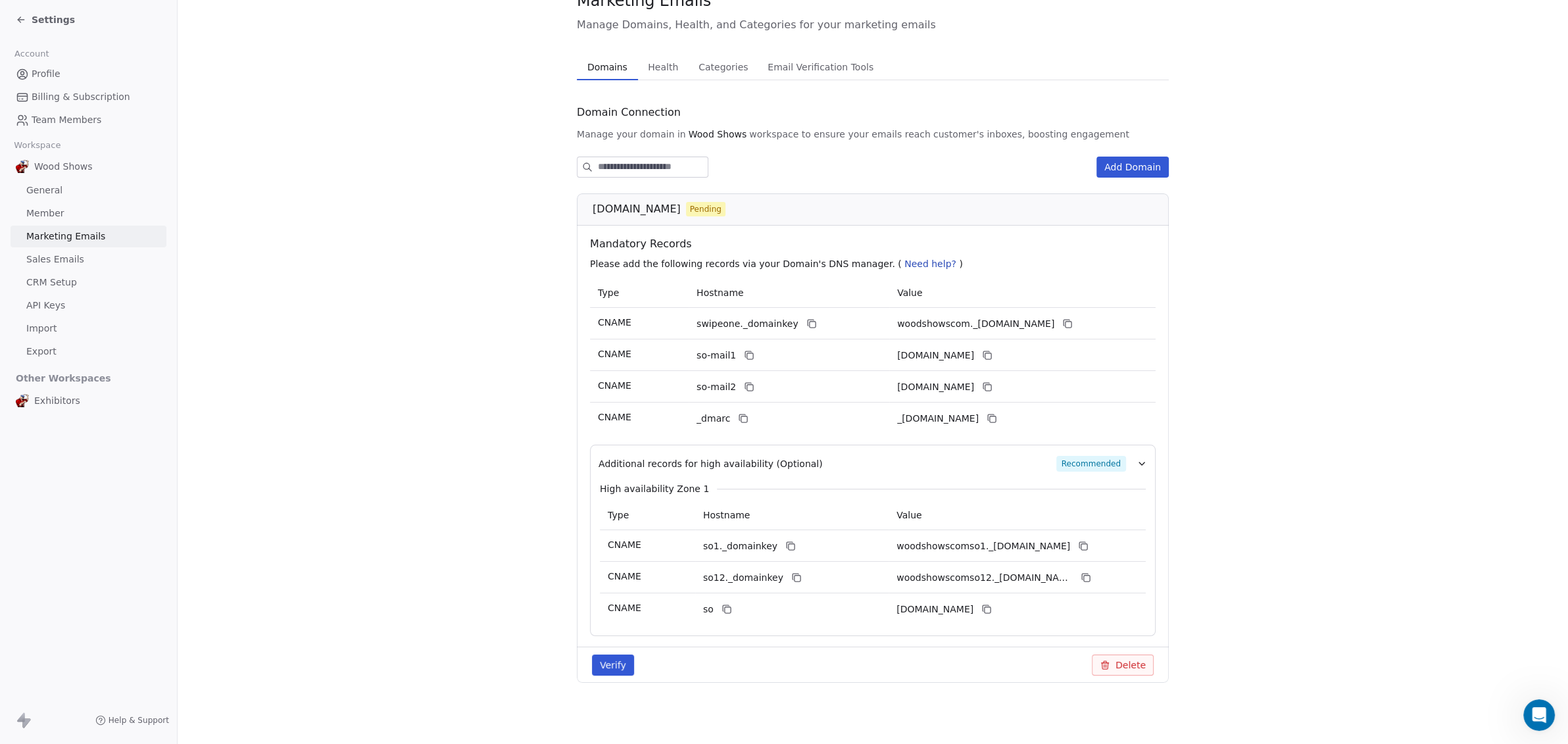
click at [1126, 658] on button "Delete" at bounding box center [1123, 664] width 62 height 21
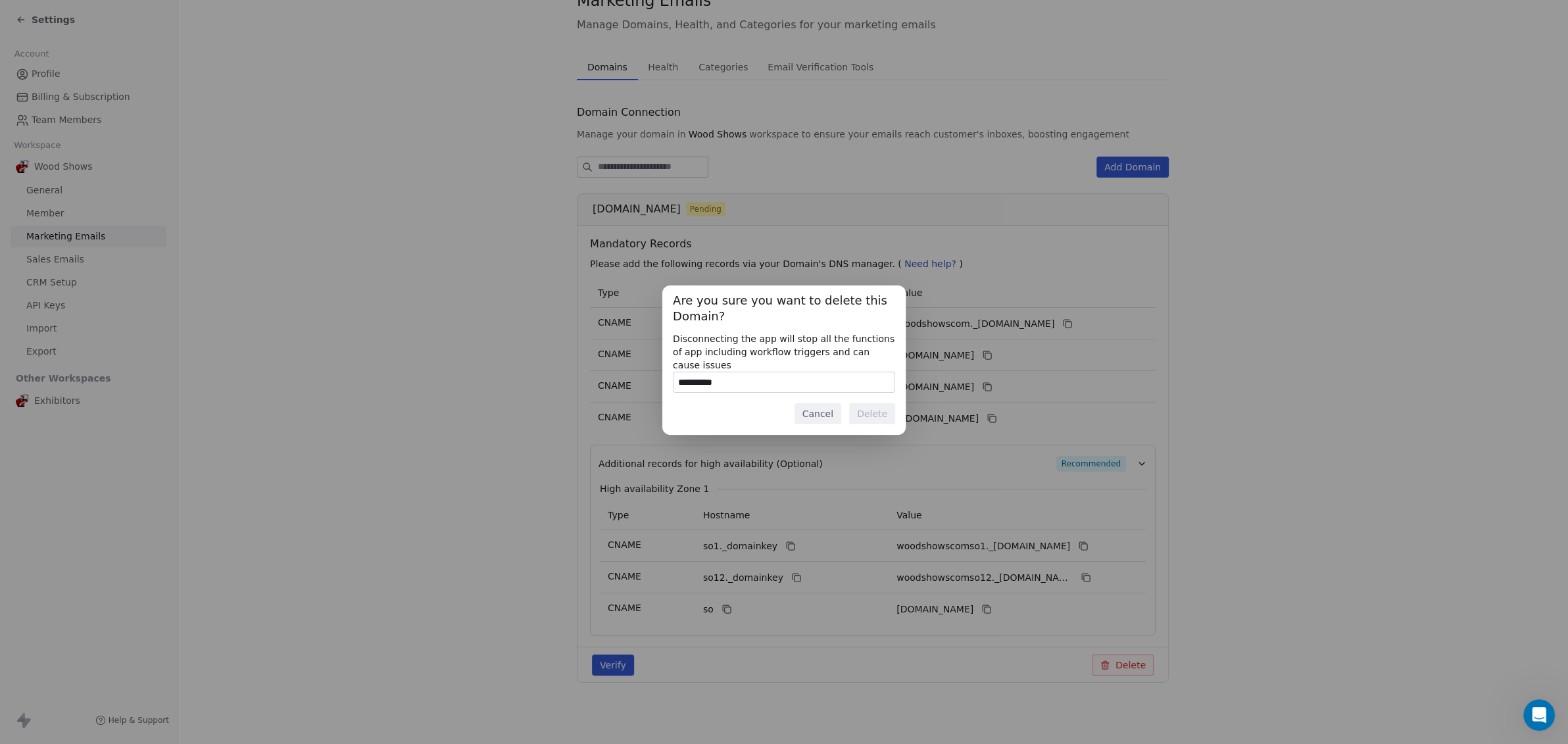
type input "**********"
click at [876, 409] on button "Delete" at bounding box center [872, 413] width 46 height 21
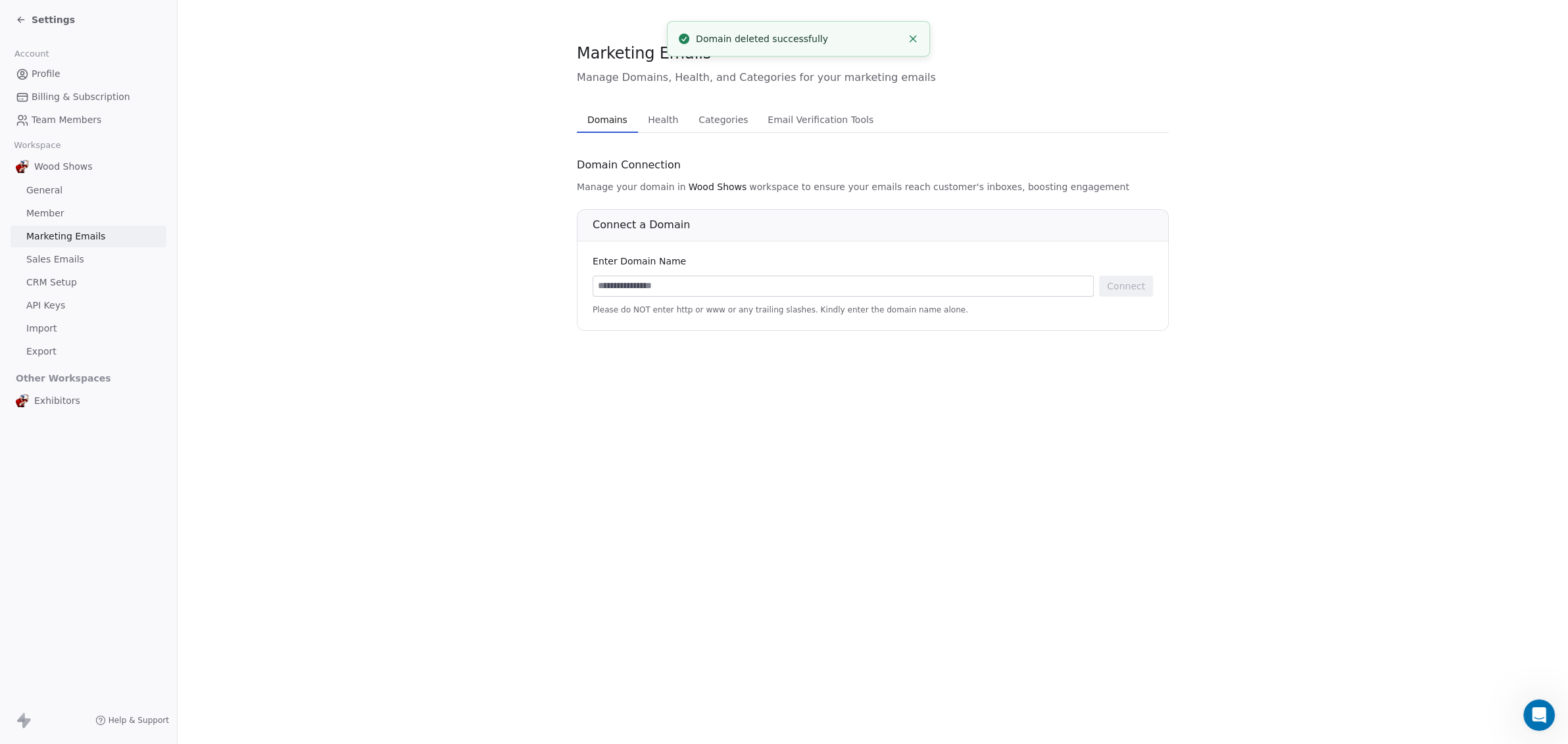
scroll to position [0, 0]
click at [641, 286] on input at bounding box center [842, 286] width 500 height 20
type input "*"
type input "**********"
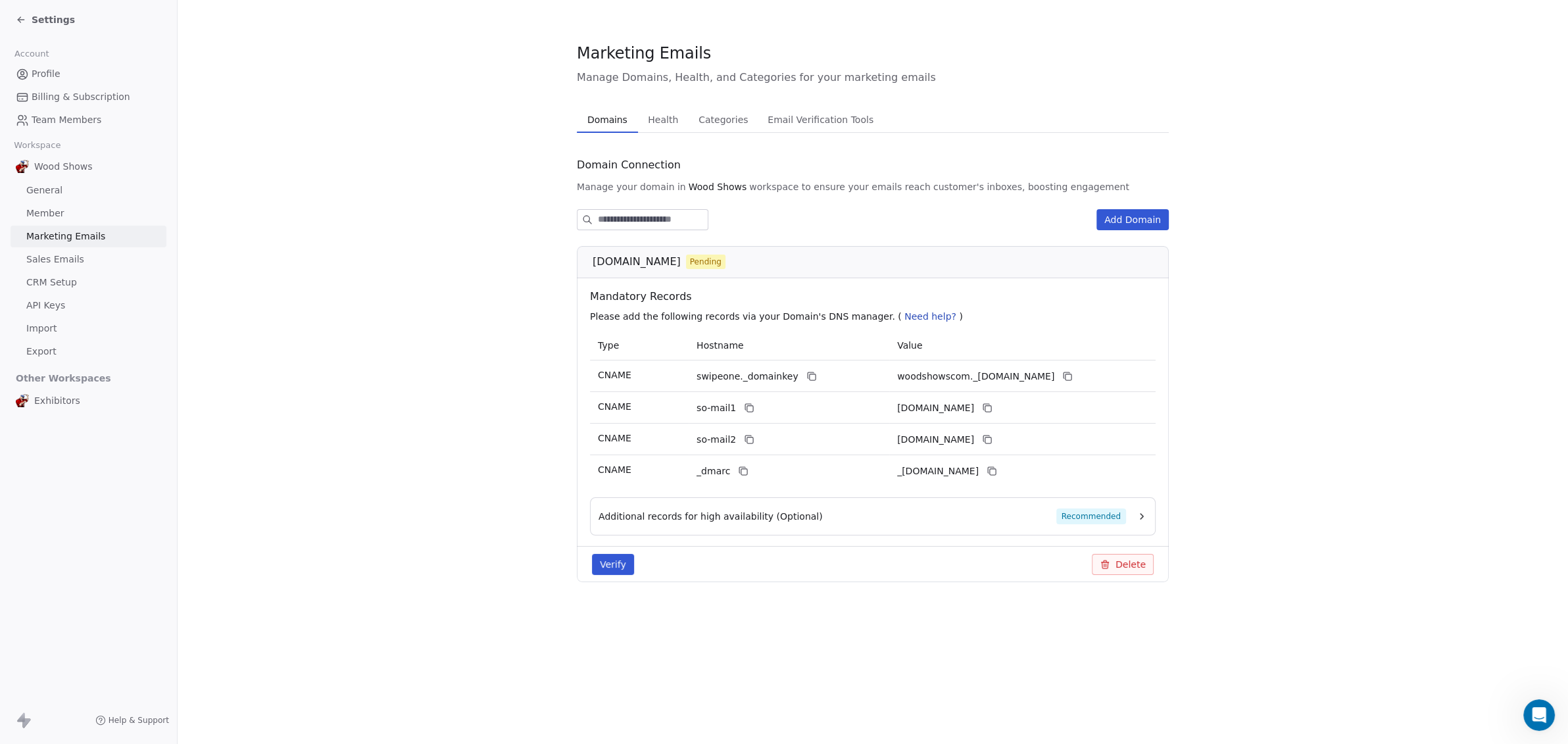
click at [619, 564] on button "Verify" at bounding box center [613, 564] width 42 height 21
drag, startPoint x: 848, startPoint y: 42, endPoint x: 673, endPoint y: 36, distance: 175.1
click at [696, 36] on div "DNS Records not propagated yet" at bounding box center [798, 38] width 206 height 14
copy div "DNS Records not propagated yet"
click at [609, 562] on button "Verify" at bounding box center [613, 564] width 42 height 21
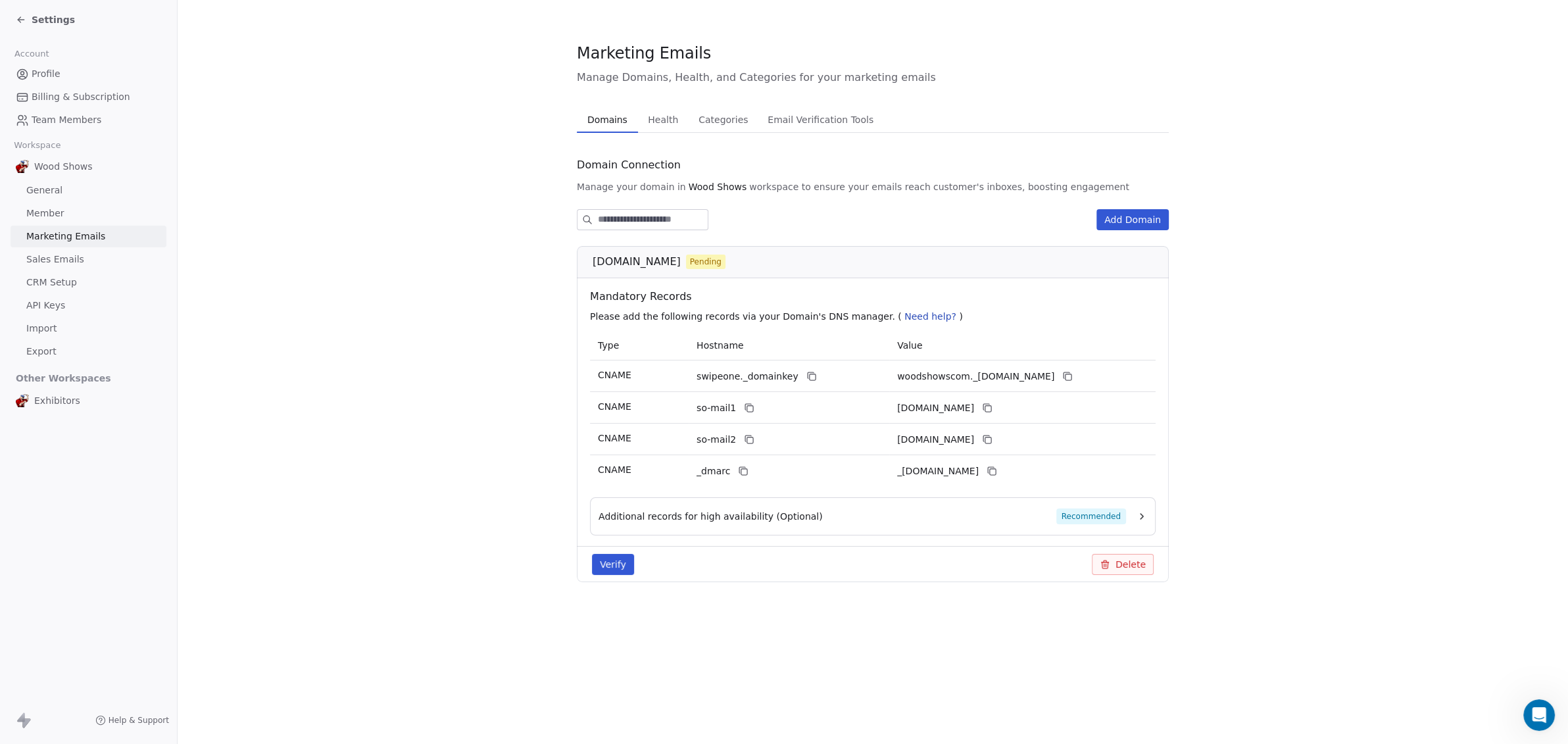
click at [610, 561] on button "Verify" at bounding box center [613, 564] width 42 height 21
click at [677, 33] on icon "Notifications alt+T" at bounding box center [684, 39] width 13 height 13
click at [684, 38] on icon "Notifications alt+T" at bounding box center [684, 39] width 13 height 13
click at [1074, 514] on span "Recommended" at bounding box center [1091, 515] width 70 height 16
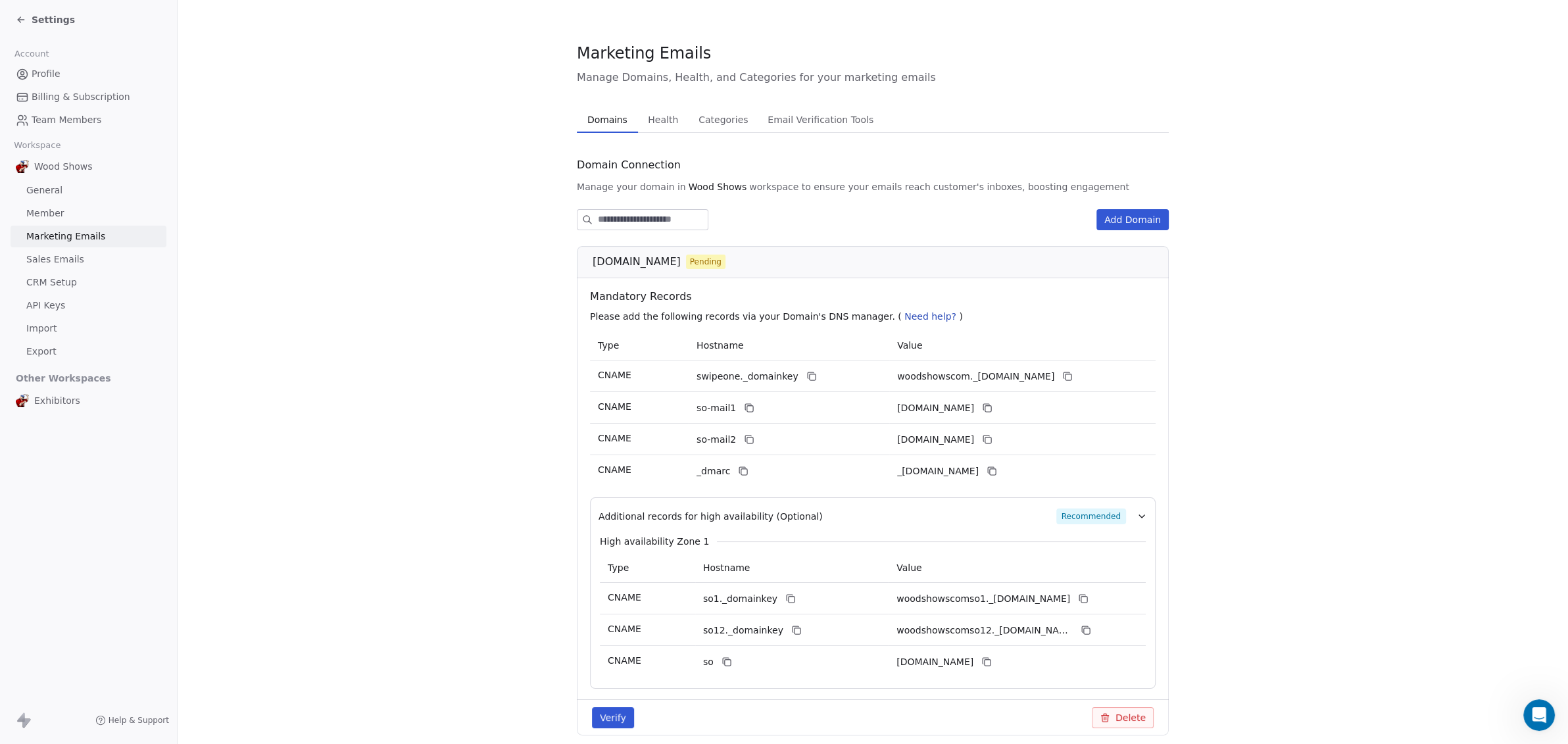
click at [801, 113] on span "Email Verification Tools" at bounding box center [821, 119] width 117 height 18
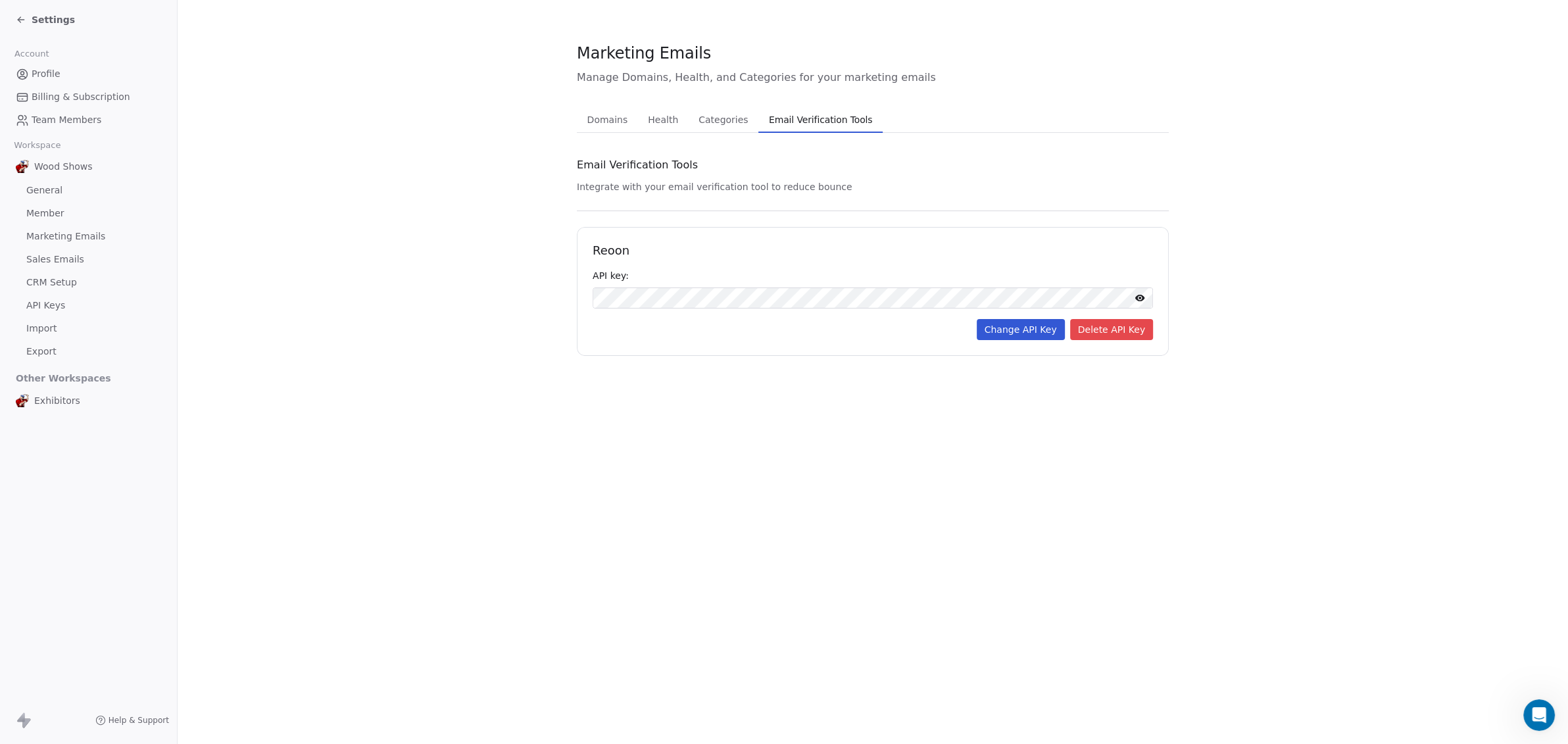
click at [726, 123] on span "Categories" at bounding box center [723, 119] width 60 height 18
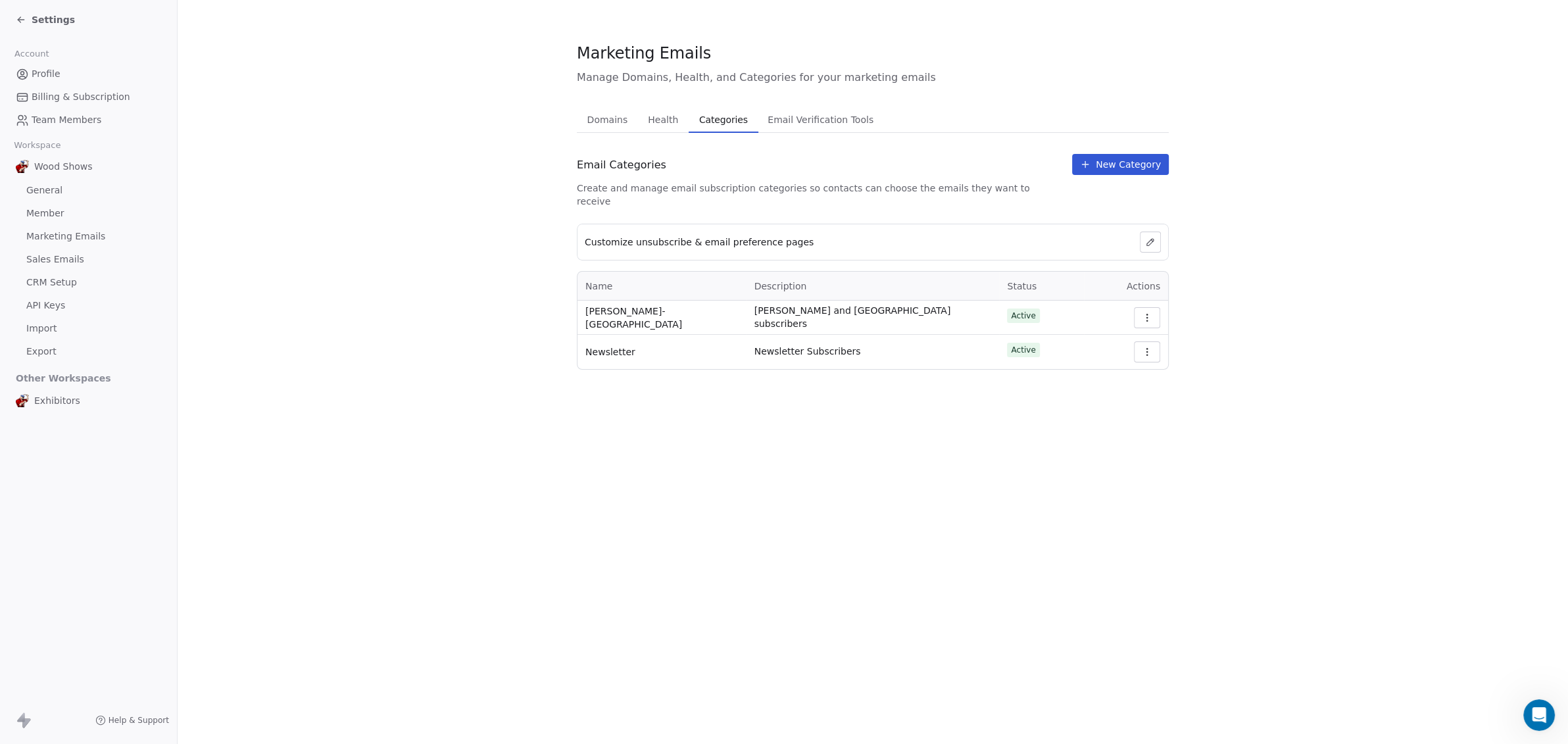
click at [657, 118] on span "Health" at bounding box center [662, 119] width 41 height 18
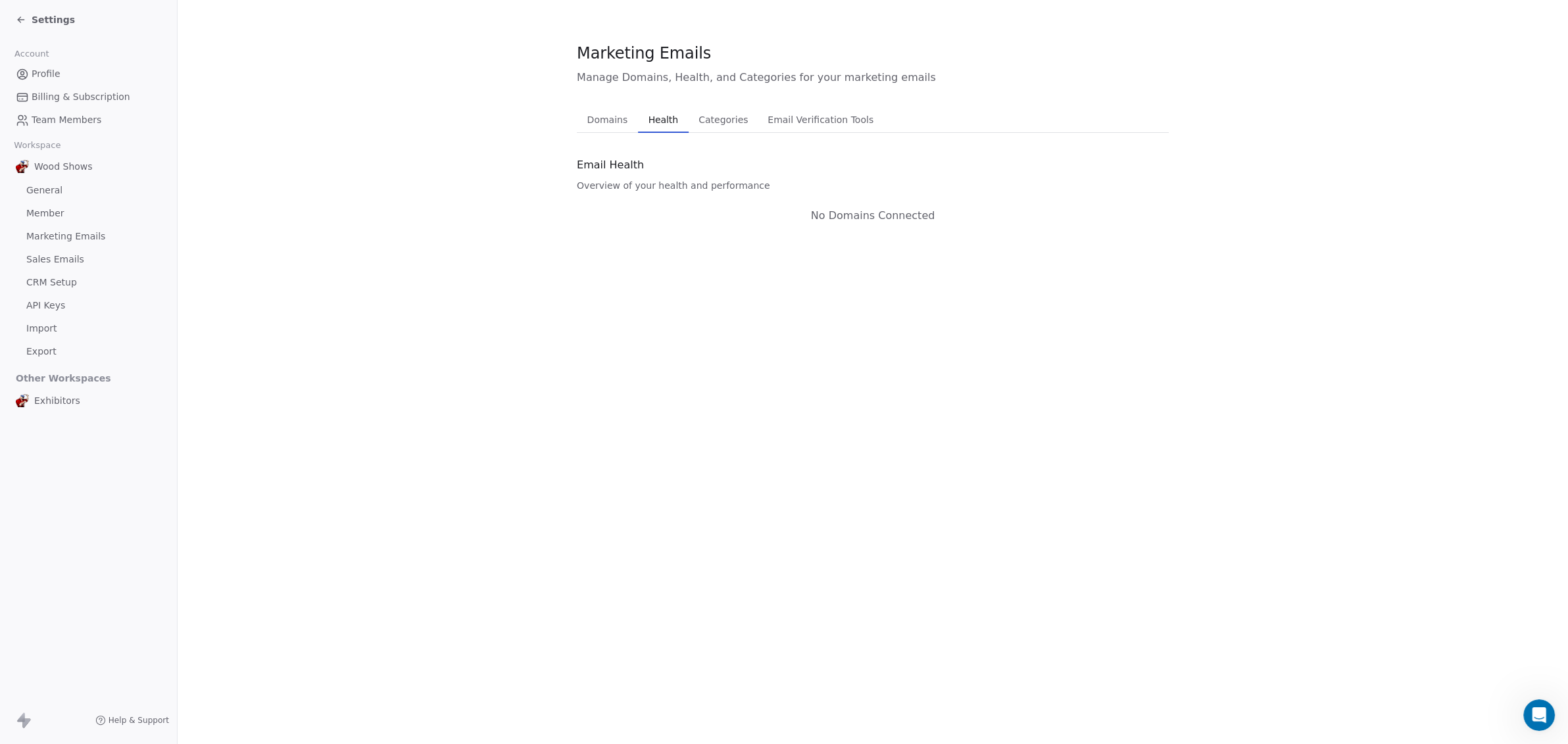
click at [625, 123] on span "Domains" at bounding box center [607, 119] width 51 height 18
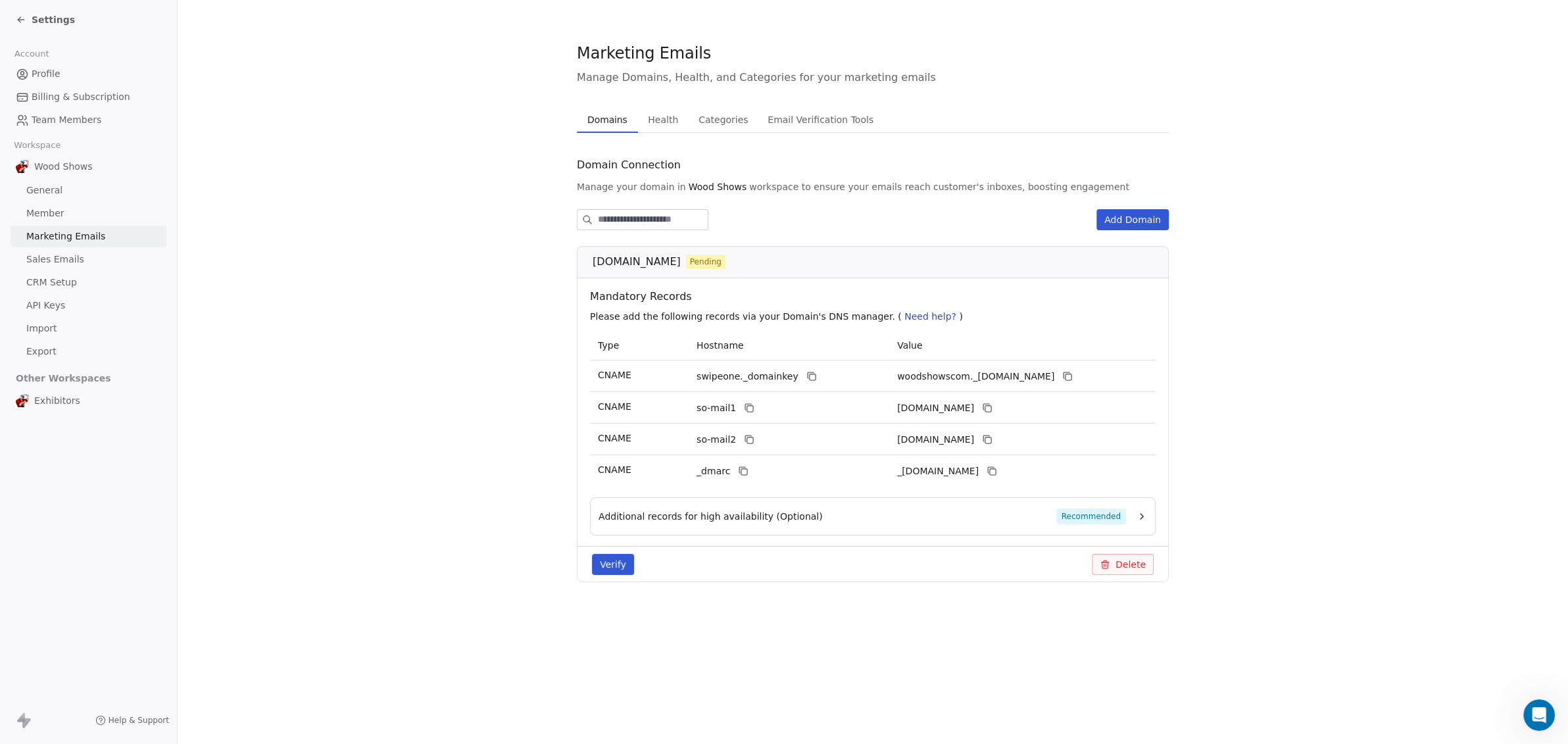
click at [38, 72] on span "Profile" at bounding box center [46, 73] width 29 height 14
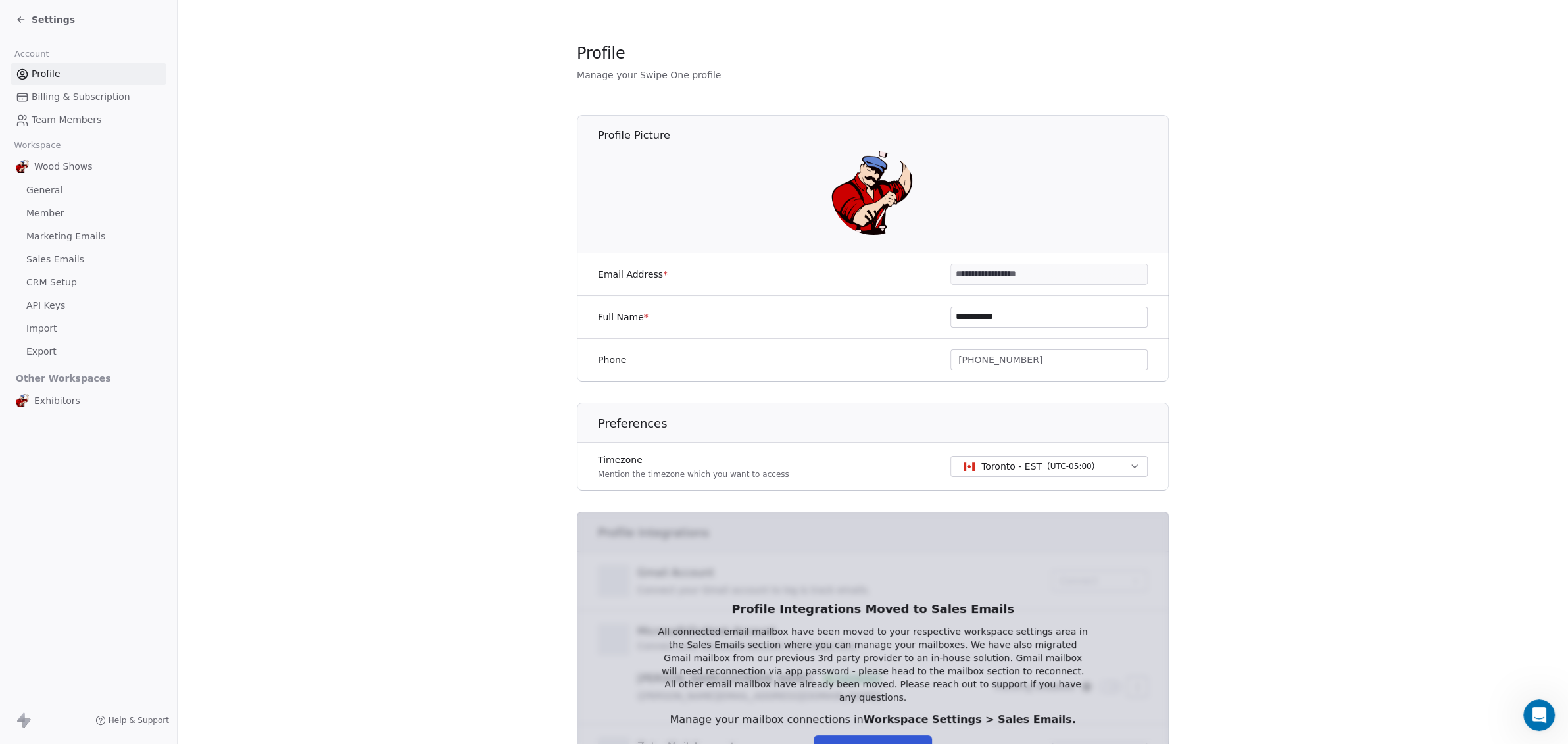
click at [19, 17] on icon at bounding box center [21, 19] width 11 height 11
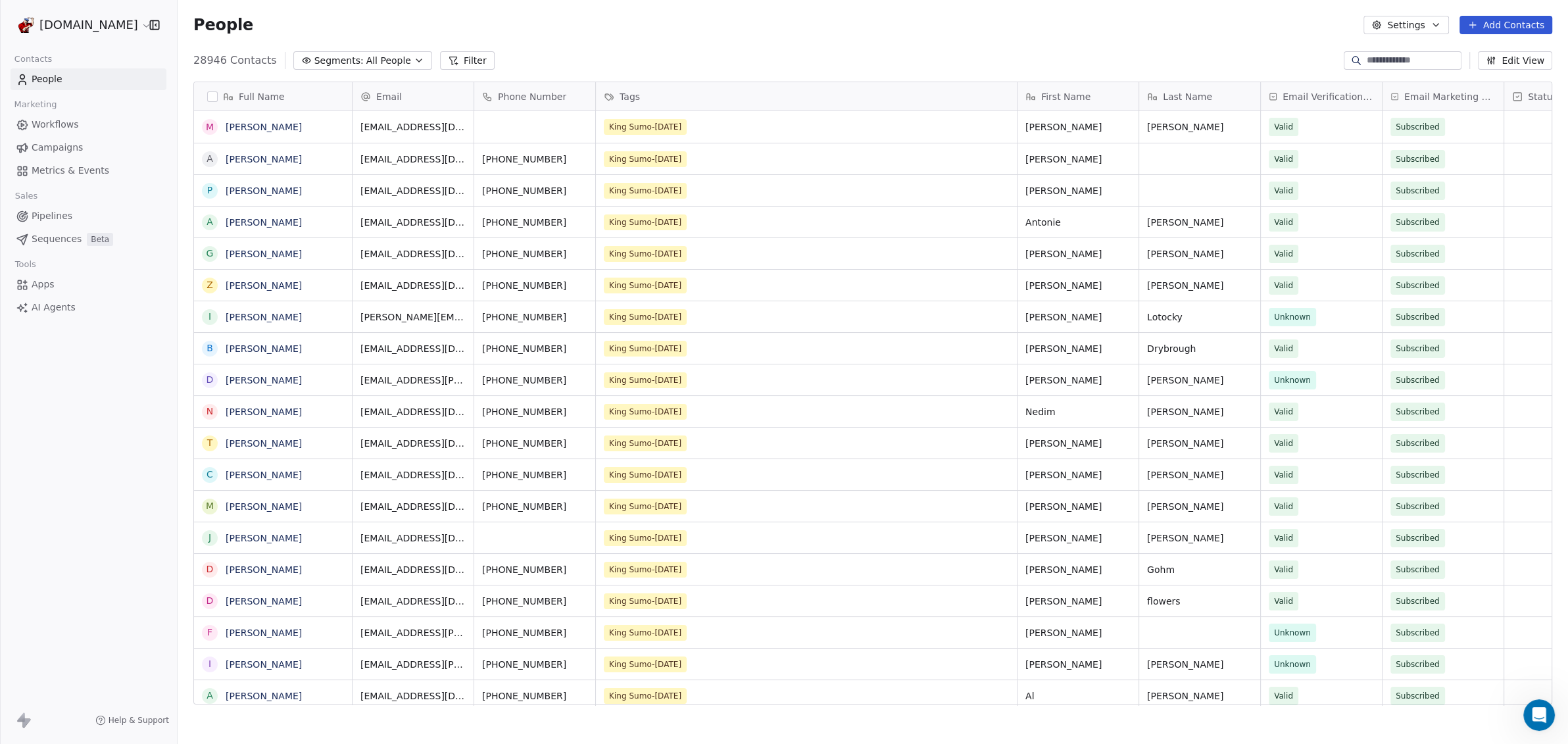
scroll to position [642, 1378]
